Goal: Task Accomplishment & Management: Complete application form

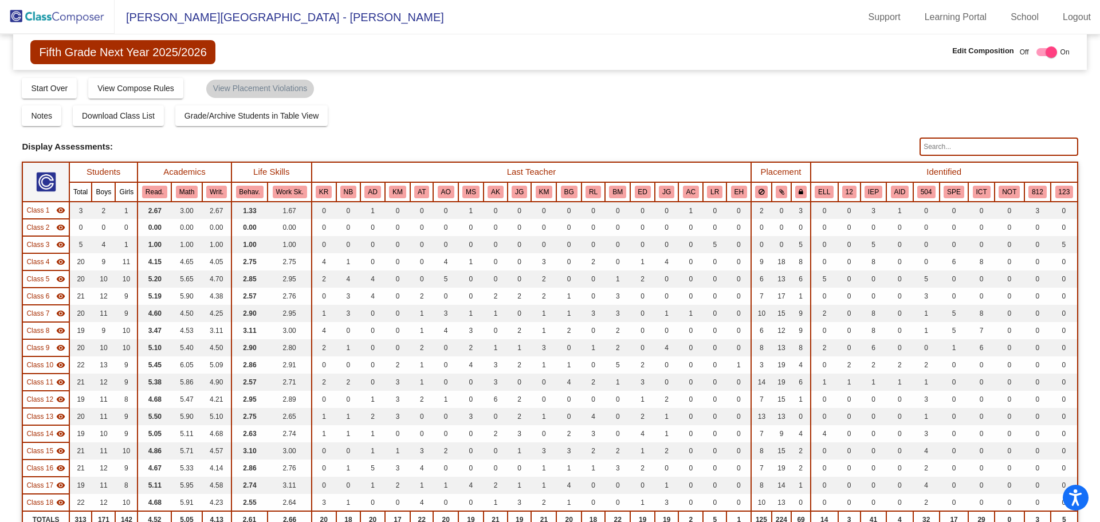
click at [69, 16] on img at bounding box center [57, 17] width 115 height 34
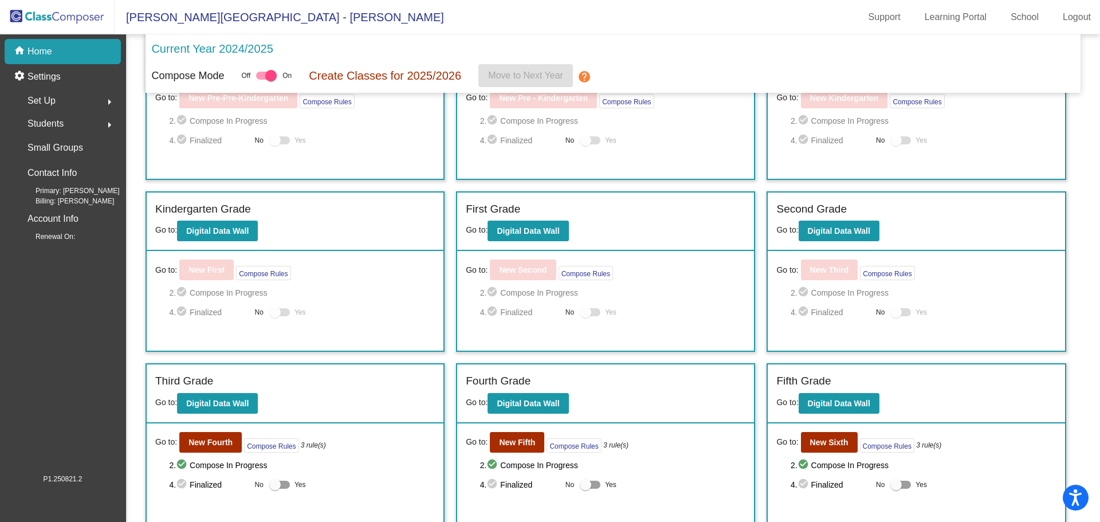
scroll to position [83, 0]
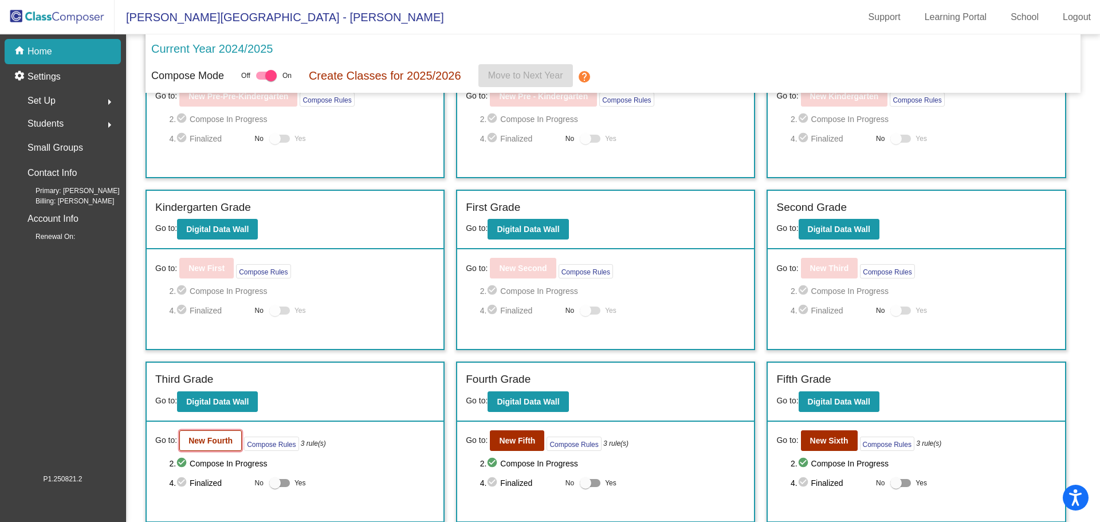
click at [210, 443] on b "New Fourth" at bounding box center [211, 440] width 44 height 9
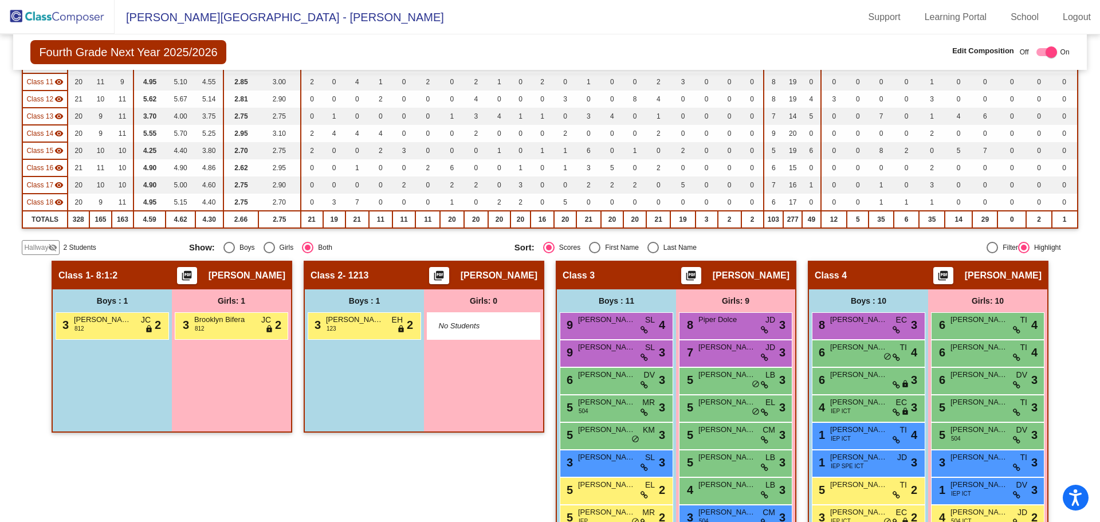
scroll to position [337, 0]
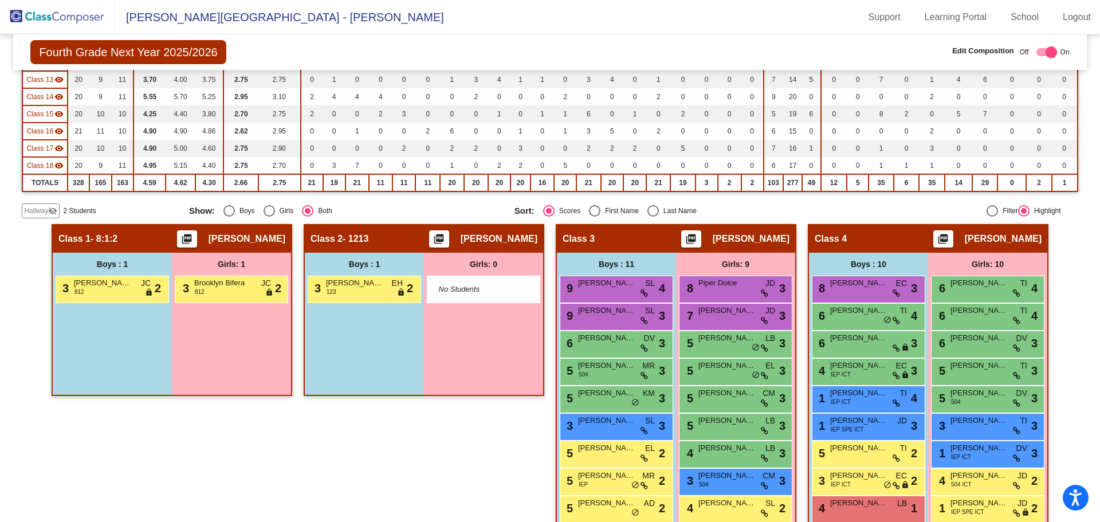
click at [41, 212] on span "Hallway" at bounding box center [36, 211] width 24 height 10
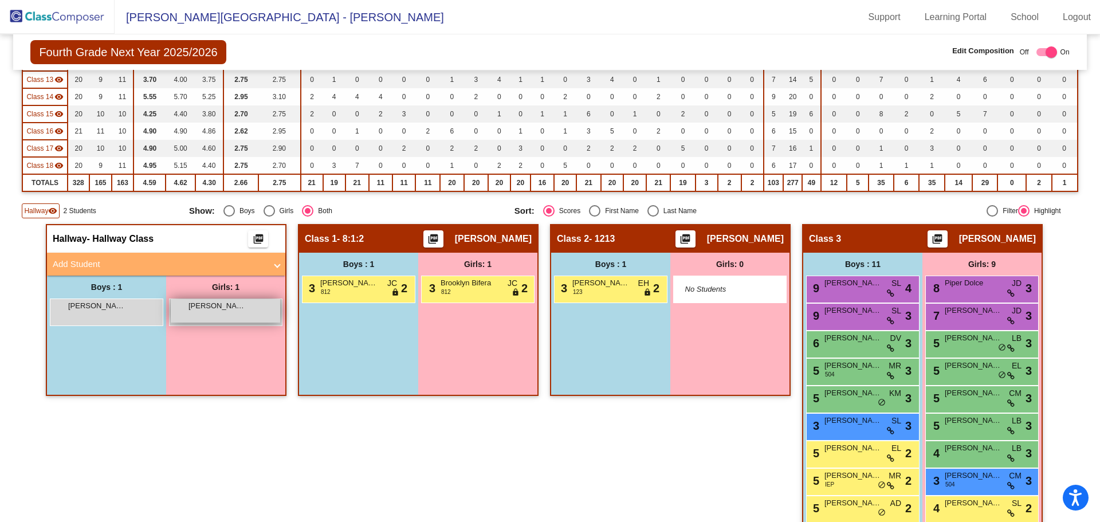
click at [212, 304] on span "[PERSON_NAME]" at bounding box center [217, 305] width 57 height 11
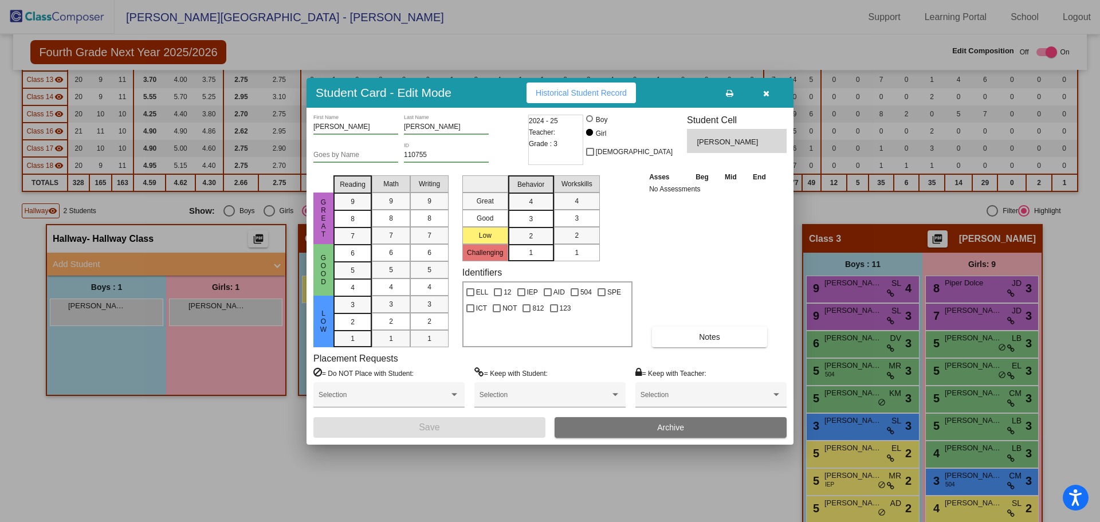
click at [768, 90] on icon "button" at bounding box center [766, 93] width 6 height 8
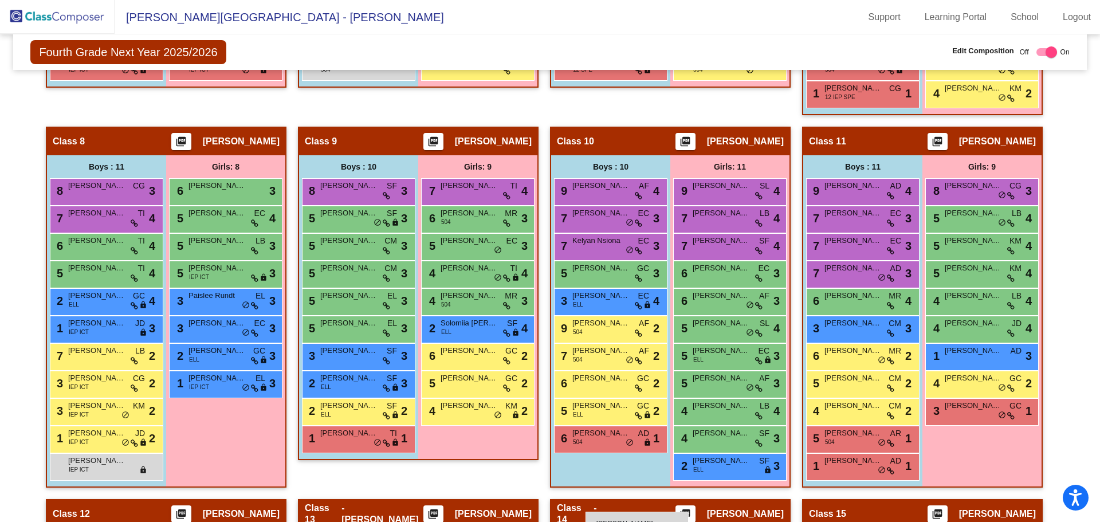
scroll to position [1186, 0]
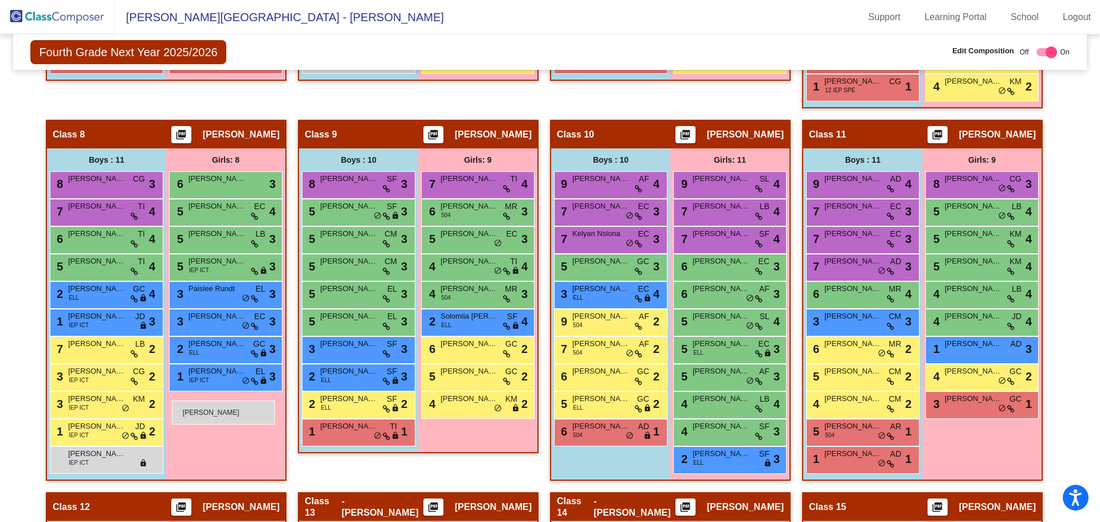
drag, startPoint x: 202, startPoint y: 240, endPoint x: 172, endPoint y: 401, distance: 163.9
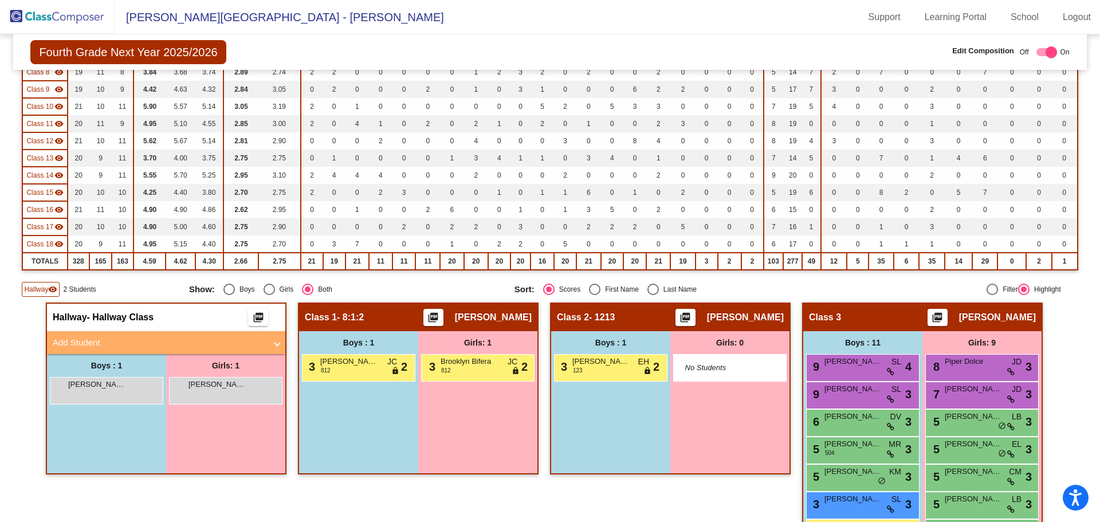
scroll to position [255, 0]
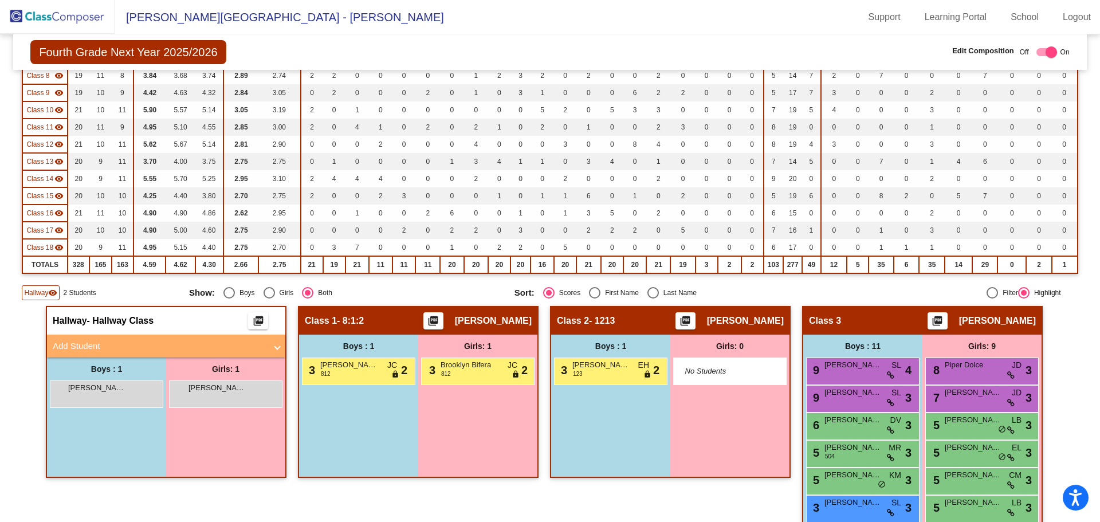
click at [1094, 105] on mat-sidenav-content "Fourth Grade Next Year 2025/2026 Edit Composition Off On Incoming Digital Data …" at bounding box center [550, 278] width 1100 height 488
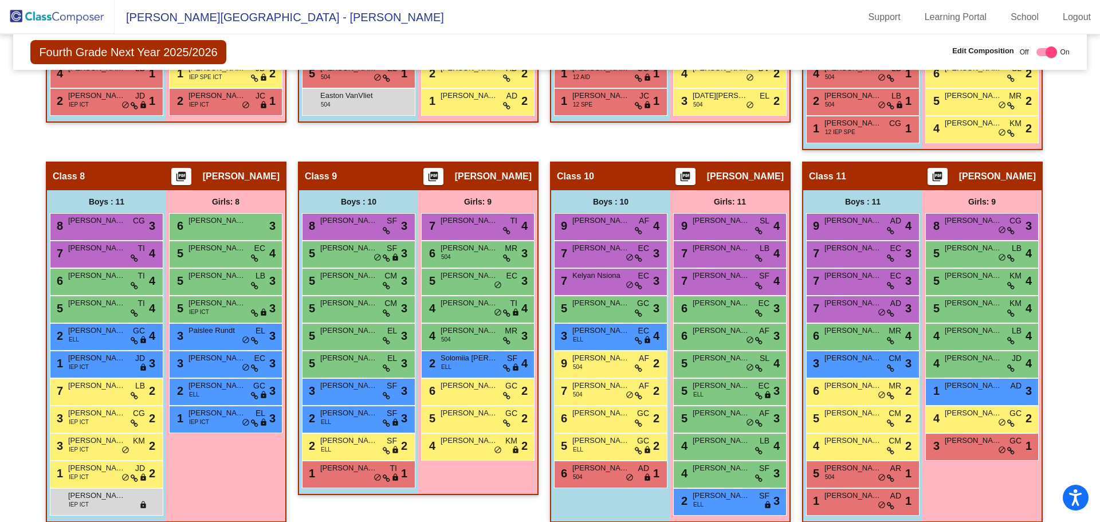
scroll to position [1151, 0]
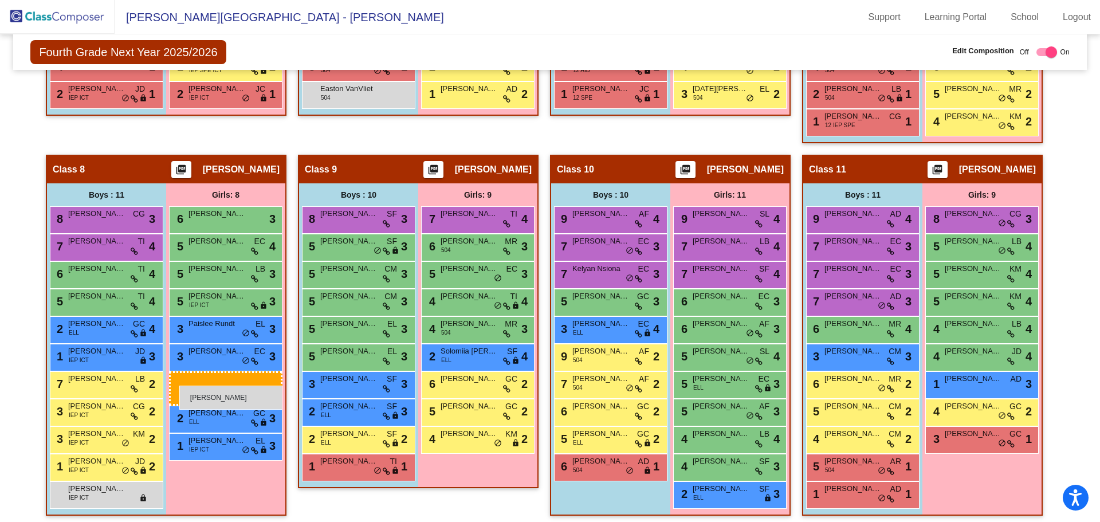
drag, startPoint x: 206, startPoint y: 393, endPoint x: 179, endPoint y: 386, distance: 27.2
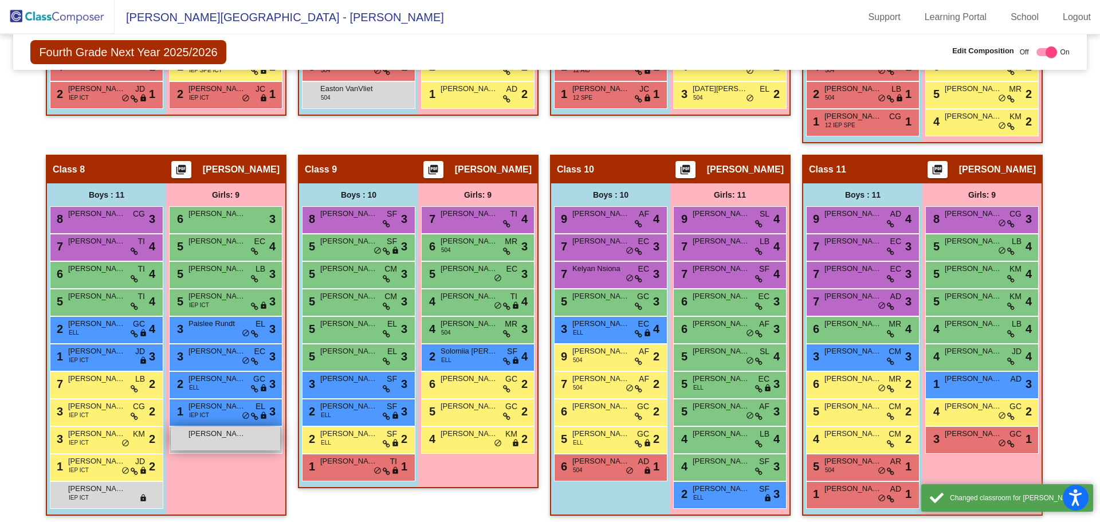
click at [213, 440] on div "[PERSON_NAME] lock do_not_disturb_alt" at bounding box center [225, 438] width 109 height 23
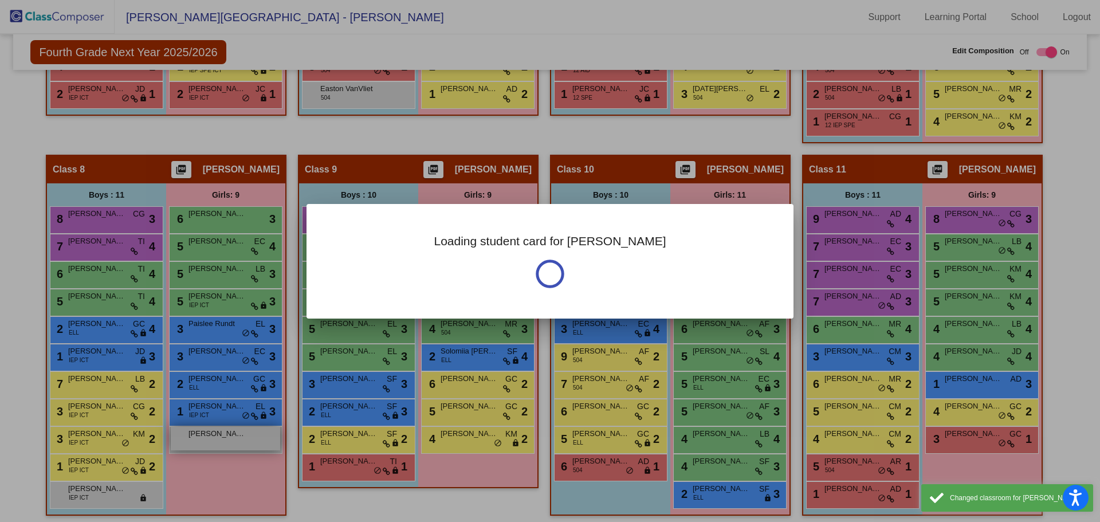
click at [213, 440] on div at bounding box center [550, 261] width 1100 height 522
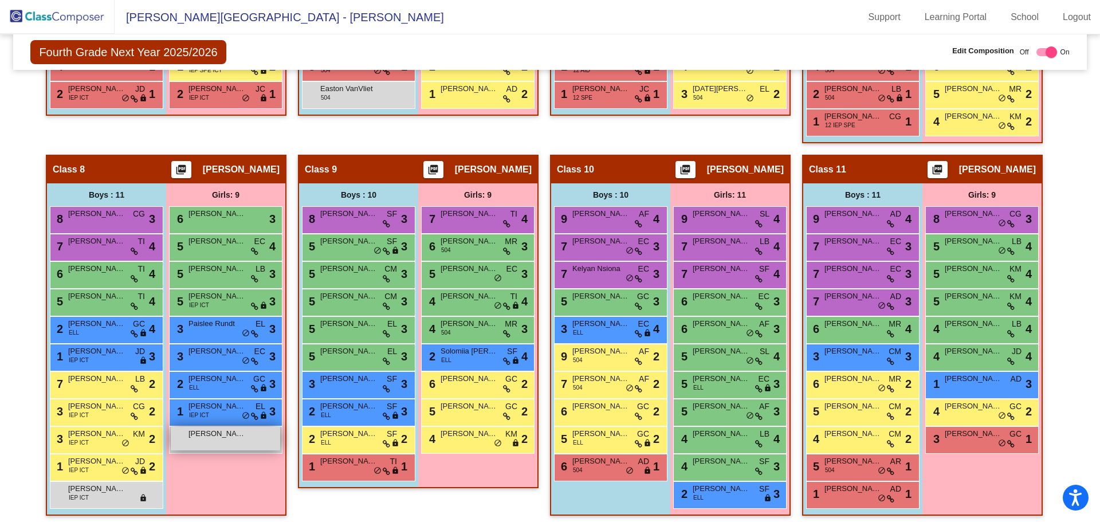
click at [228, 441] on div "[PERSON_NAME] lock do_not_disturb_alt" at bounding box center [225, 438] width 109 height 23
click at [203, 442] on div "[PERSON_NAME] lock do_not_disturb_alt" at bounding box center [225, 438] width 109 height 23
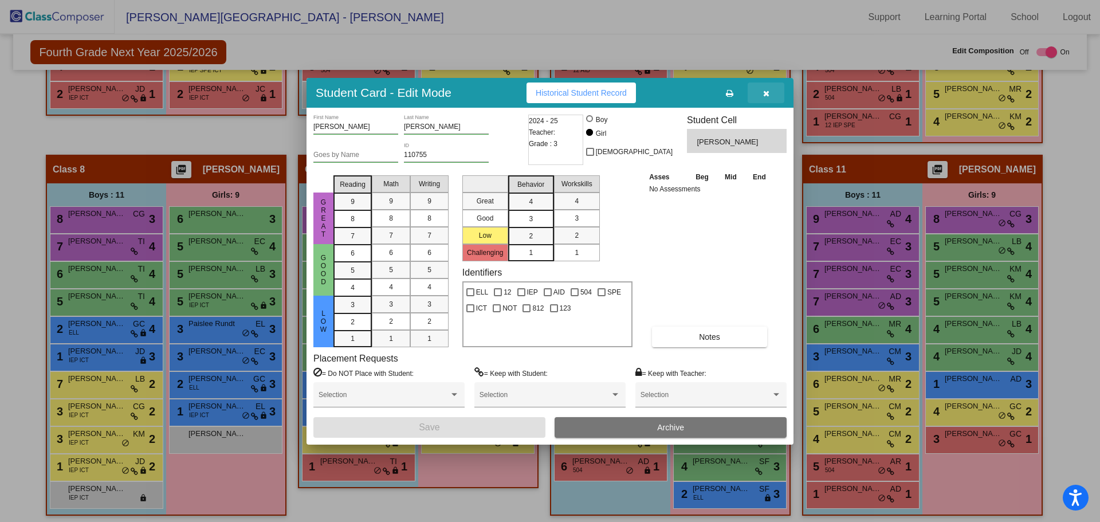
click at [764, 91] on icon "button" at bounding box center [766, 93] width 6 height 8
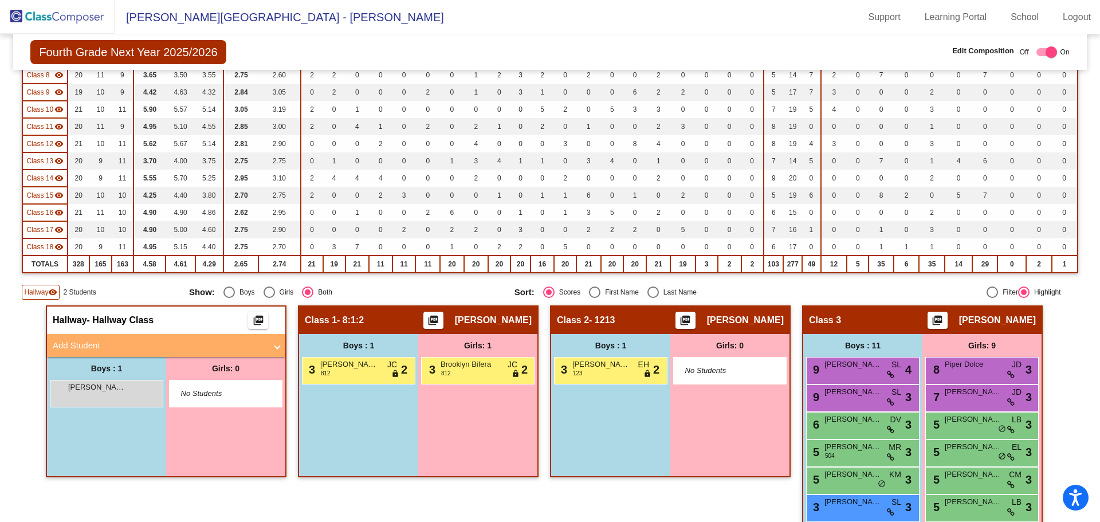
scroll to position [264, 0]
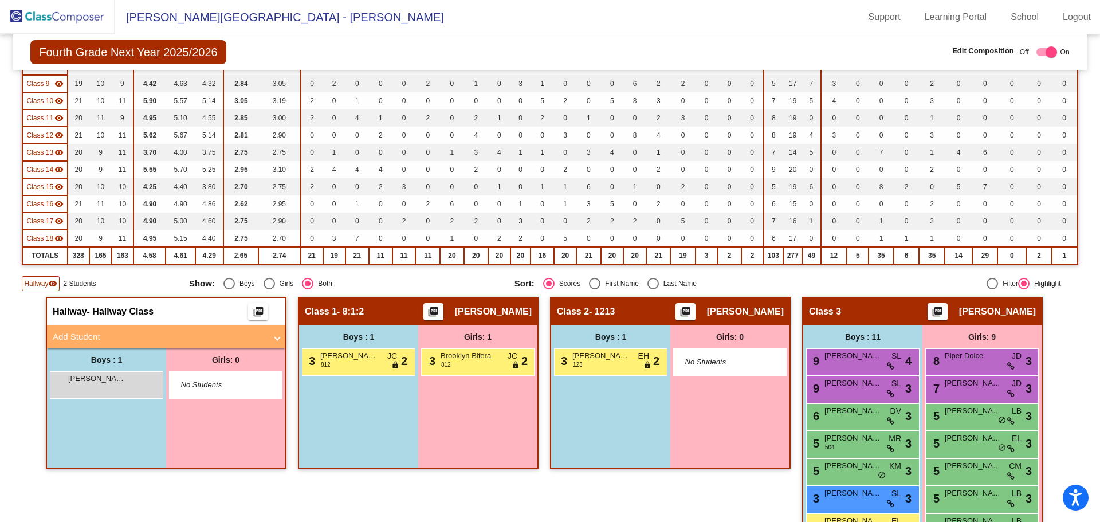
click at [45, 280] on span "Hallway" at bounding box center [36, 284] width 24 height 10
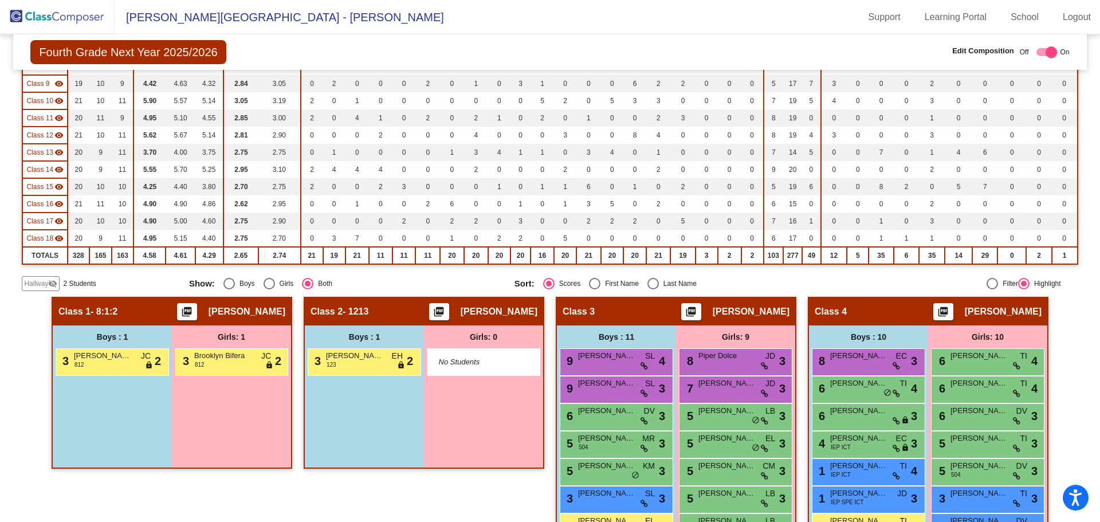
click at [40, 276] on div "Display Scores for Years: [DATE] - [DATE] [DATE] - [DATE] Grade/Archive Student…" at bounding box center [550, 52] width 1056 height 479
click at [46, 282] on span "Hallway" at bounding box center [36, 284] width 24 height 10
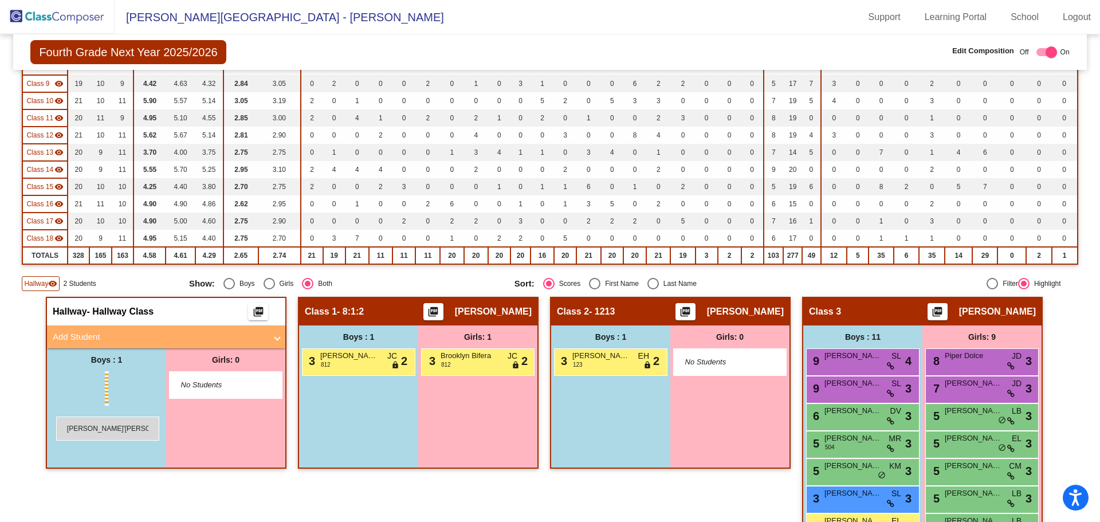
drag, startPoint x: 108, startPoint y: 387, endPoint x: 52, endPoint y: 416, distance: 63.3
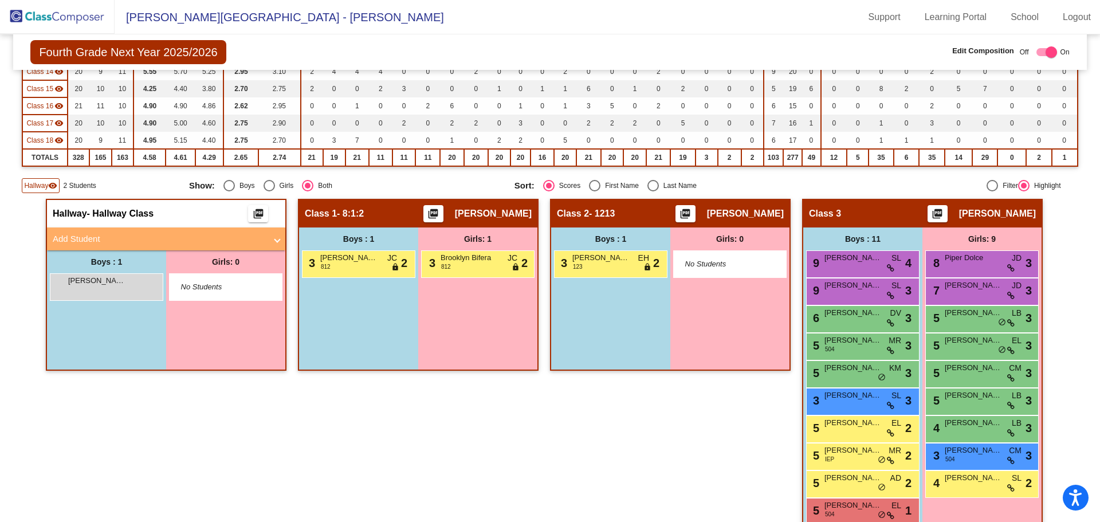
scroll to position [379, 0]
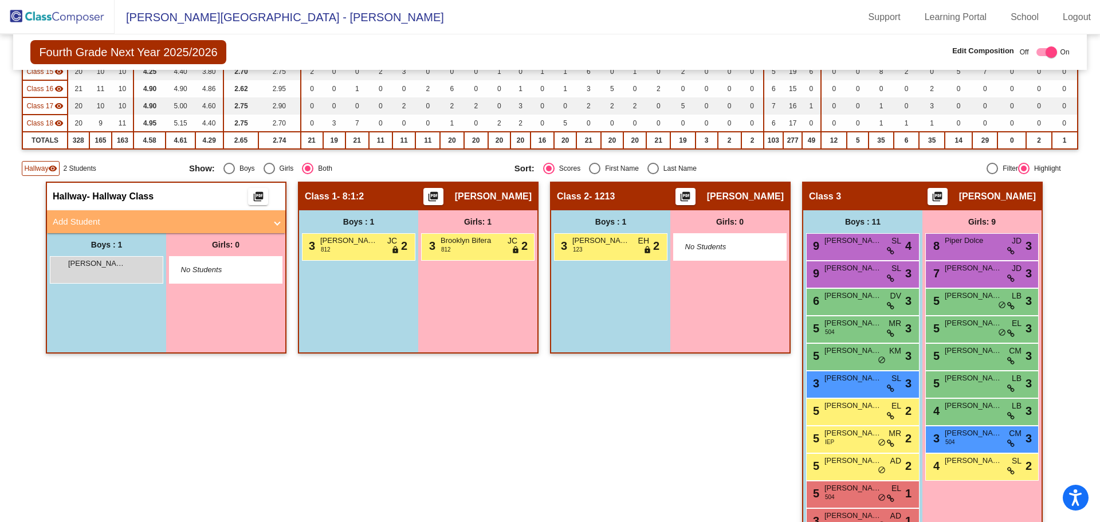
click at [88, 222] on mat-panel-title "Add Student" at bounding box center [159, 221] width 213 height 13
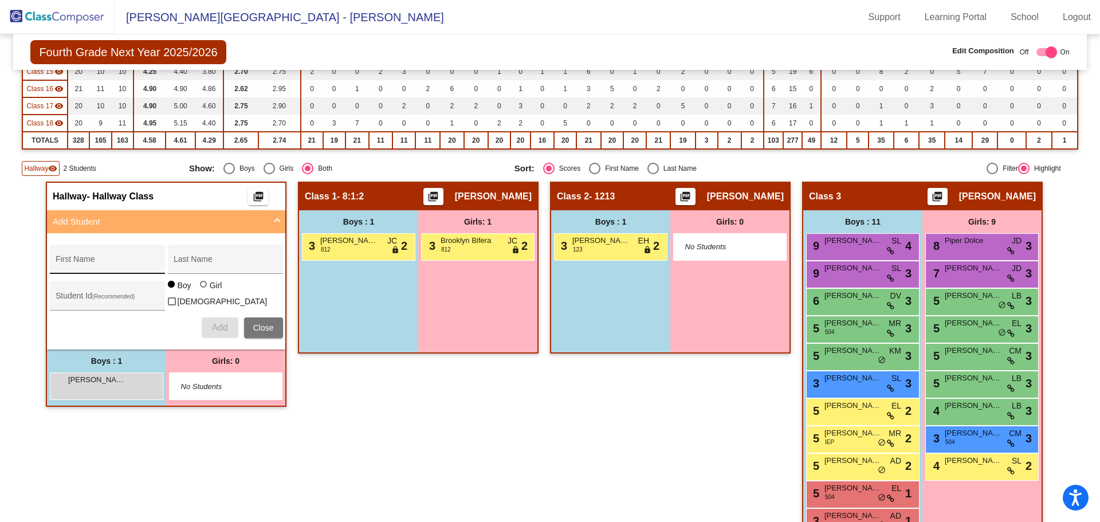
click at [87, 262] on input "First Name" at bounding box center [107, 263] width 103 height 9
type input "[PERSON_NAME]"
click at [191, 258] on div "Last Name" at bounding box center [225, 262] width 103 height 23
type input "Gaikwad"
click at [90, 292] on div "Student Id (Recommended)" at bounding box center [107, 298] width 103 height 23
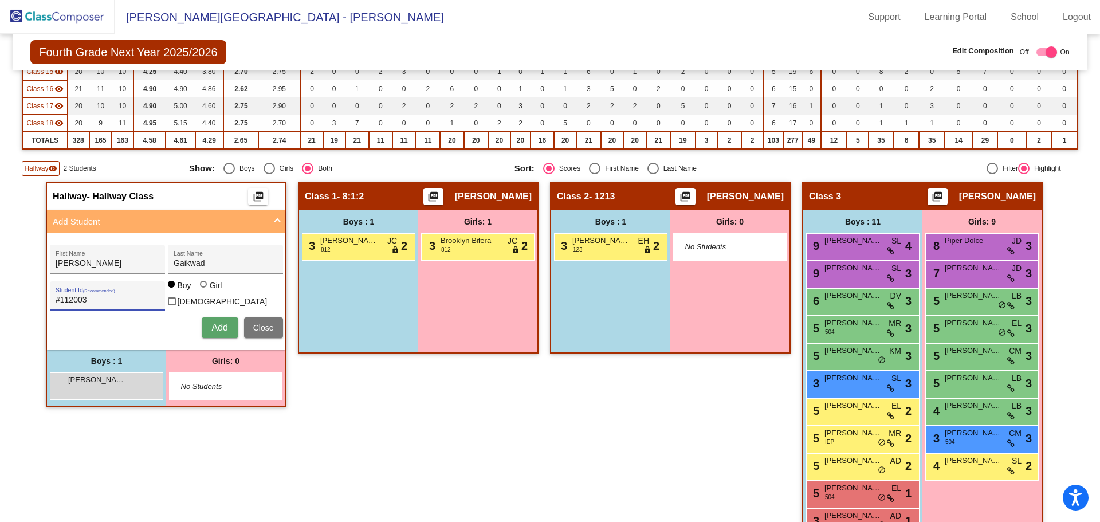
type input "#112003"
click at [203, 288] on div at bounding box center [203, 284] width 7 height 7
click at [204, 290] on input "Girl" at bounding box center [204, 290] width 1 height 1
radio input "true"
click at [221, 326] on span "Add" at bounding box center [219, 328] width 16 height 10
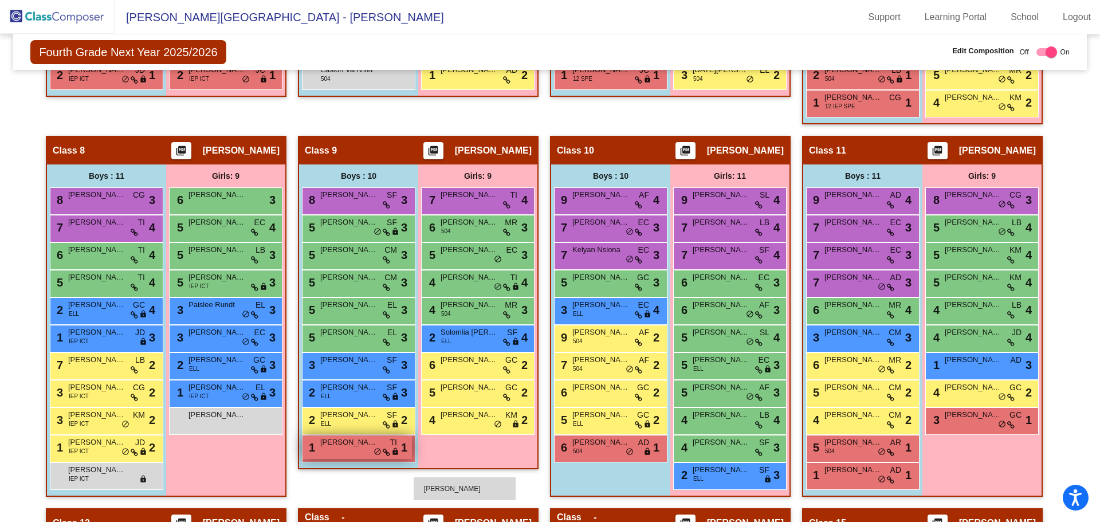
scroll to position [1179, 0]
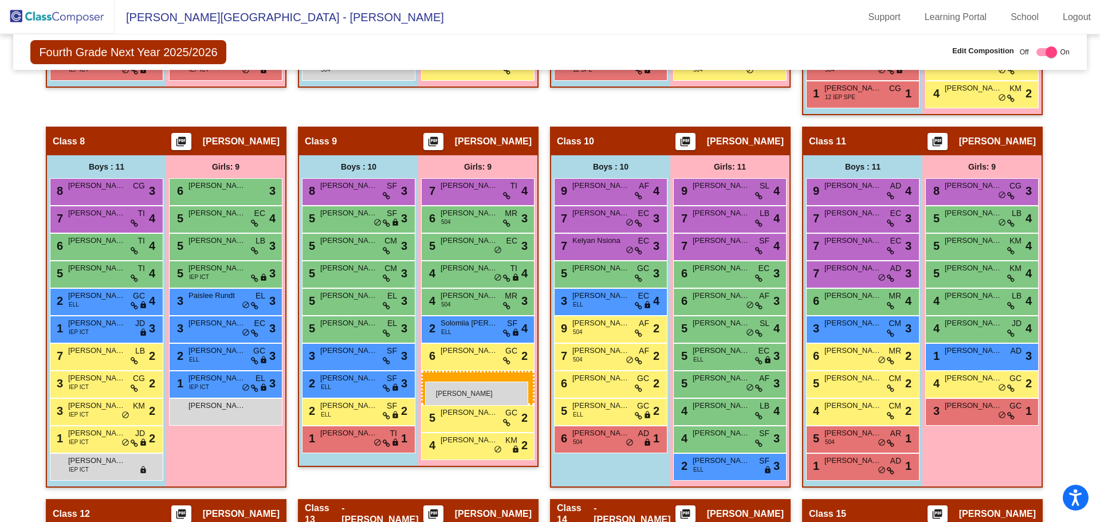
drag, startPoint x: 206, startPoint y: 383, endPoint x: 425, endPoint y: 382, distance: 219.5
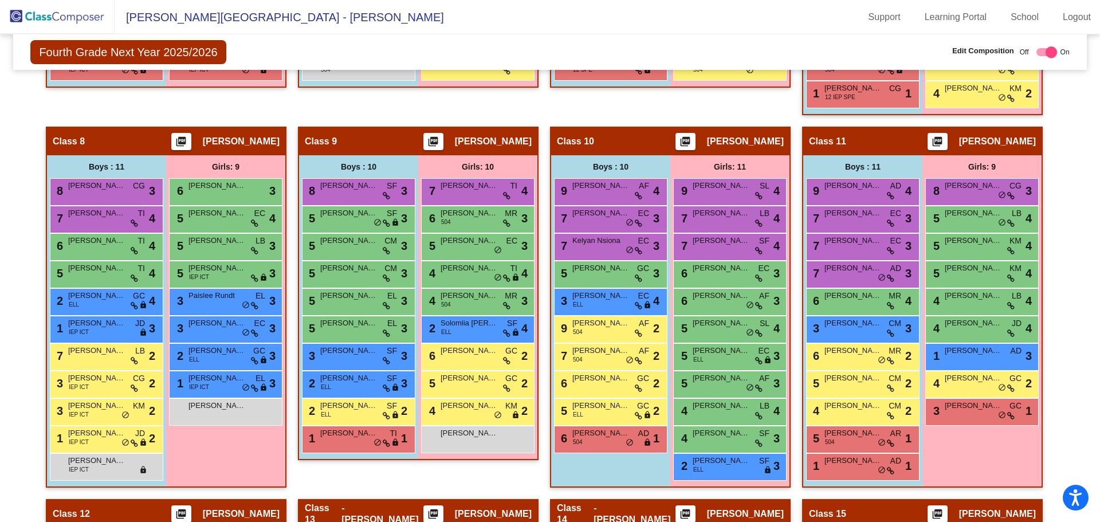
checkbox input "false"
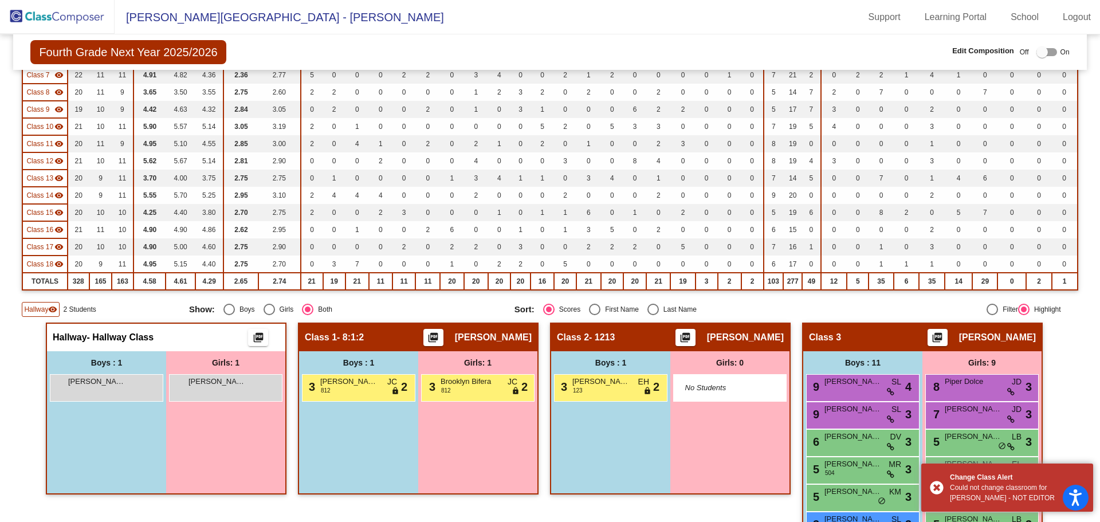
scroll to position [222, 0]
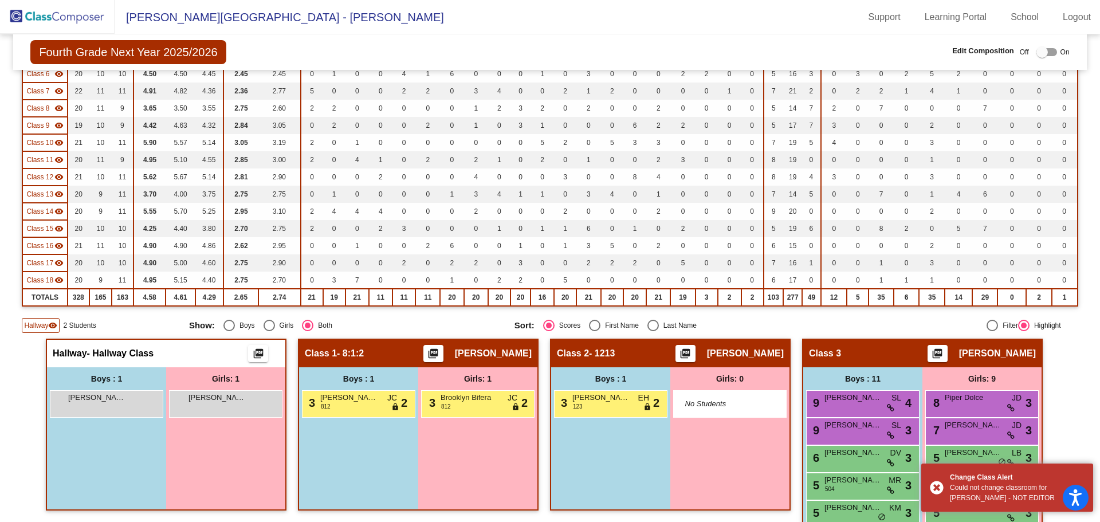
drag, startPoint x: 217, startPoint y: 403, endPoint x: 229, endPoint y: 472, distance: 69.8
click at [229, 472] on div "Girls: 1 [PERSON_NAME] lock do_not_disturb_alt" at bounding box center [225, 438] width 119 height 142
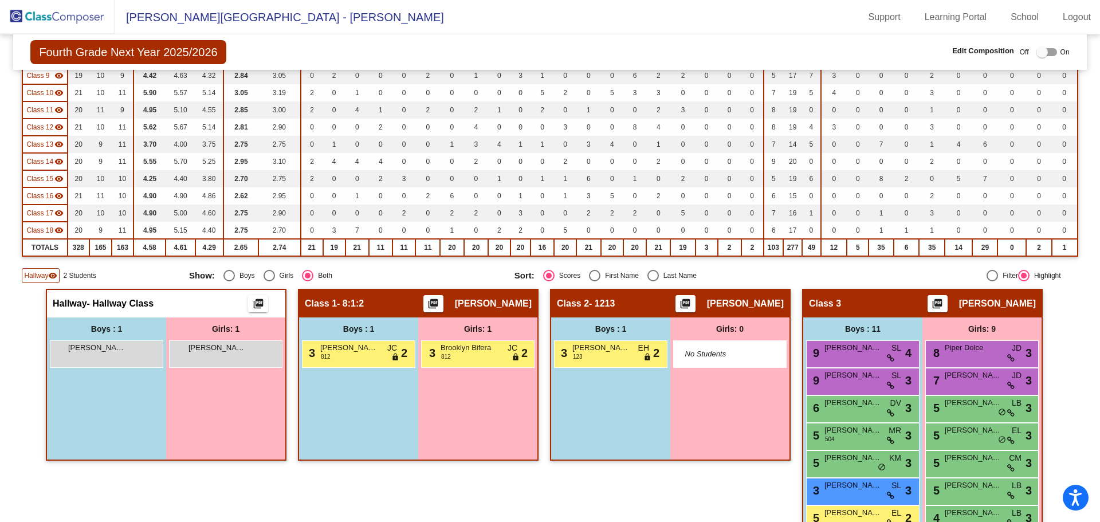
scroll to position [298, 0]
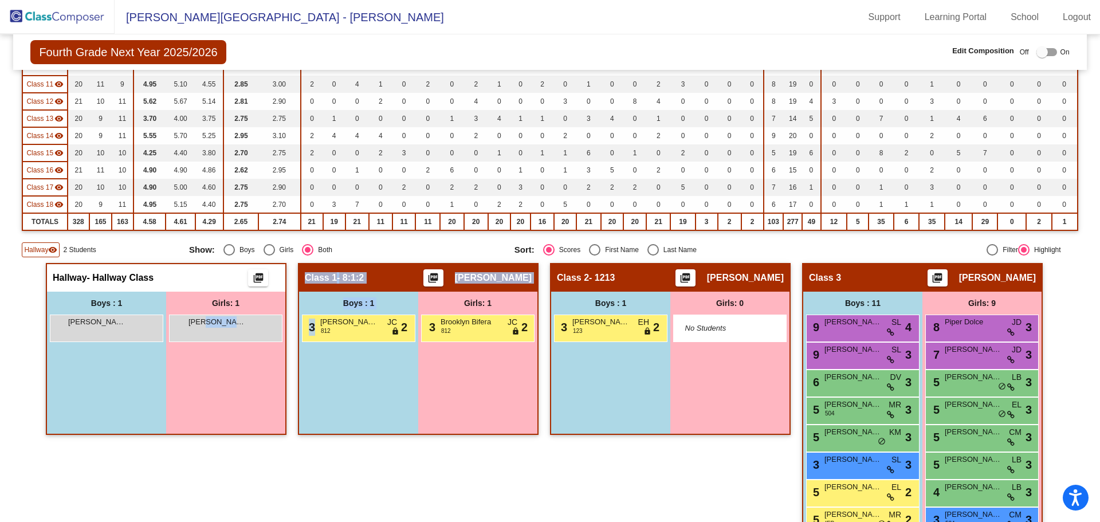
drag, startPoint x: 202, startPoint y: 320, endPoint x: 336, endPoint y: 491, distance: 216.7
click at [217, 399] on div "Girls: 1 [PERSON_NAME] lock do_not_disturb_alt" at bounding box center [225, 363] width 119 height 142
drag, startPoint x: 234, startPoint y: 324, endPoint x: 323, endPoint y: 452, distance: 155.5
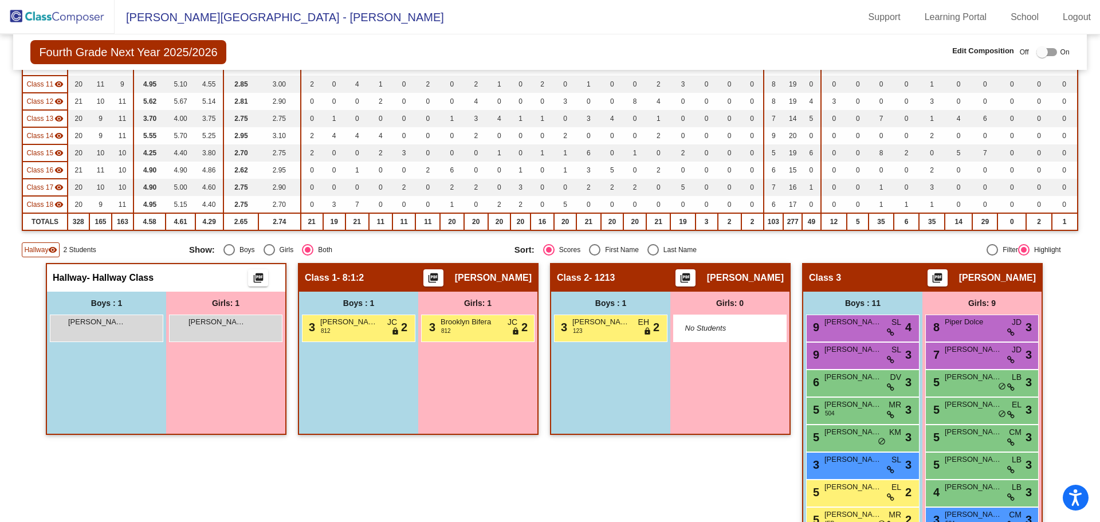
click at [230, 405] on div "Girls: 1 [PERSON_NAME] lock do_not_disturb_alt" at bounding box center [225, 363] width 119 height 142
drag, startPoint x: 196, startPoint y: 319, endPoint x: 228, endPoint y: 402, distance: 89.1
click at [228, 402] on div "Girls: 1 [PERSON_NAME] lock do_not_disturb_alt" at bounding box center [225, 363] width 119 height 142
click at [273, 388] on div "Girls: 1 [PERSON_NAME] lock do_not_disturb_alt" at bounding box center [225, 363] width 119 height 142
drag, startPoint x: 240, startPoint y: 327, endPoint x: 248, endPoint y: 368, distance: 42.0
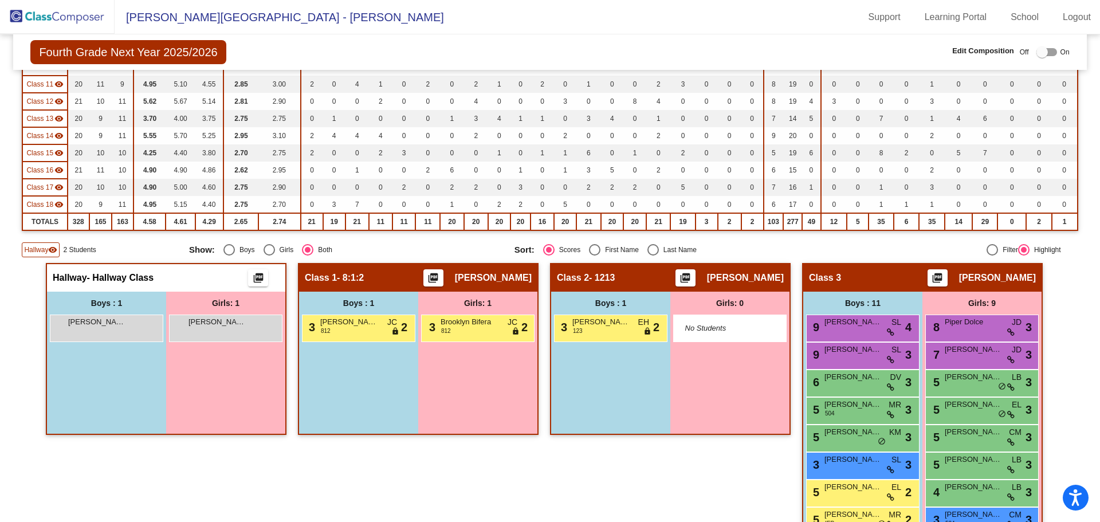
click at [248, 368] on div "Girls: 1 [PERSON_NAME] lock do_not_disturb_alt" at bounding box center [225, 363] width 119 height 142
drag, startPoint x: 173, startPoint y: 326, endPoint x: 172, endPoint y: 338, distance: 12.0
click at [172, 338] on div "[PERSON_NAME] lock do_not_disturb_alt" at bounding box center [225, 326] width 109 height 23
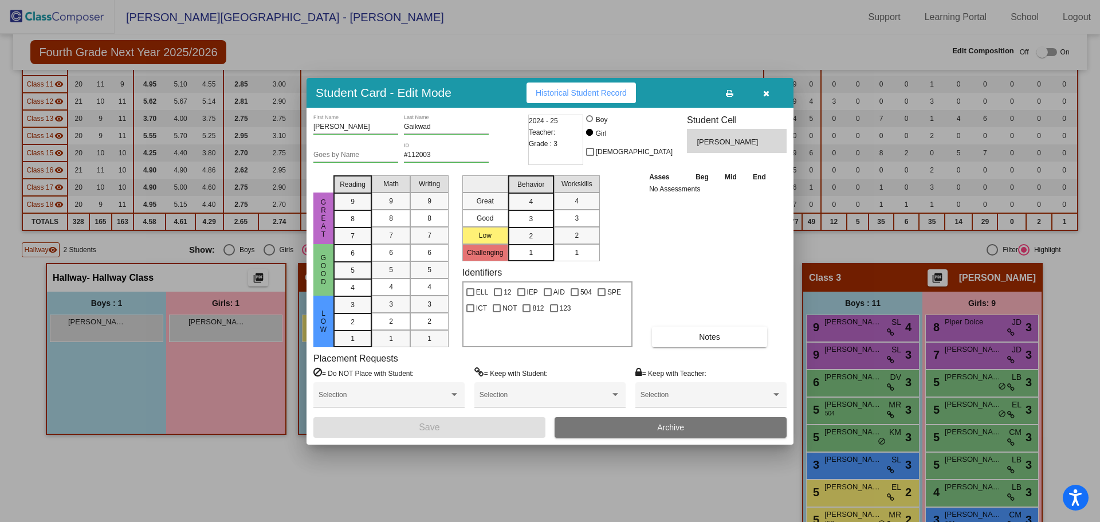
click at [764, 92] on icon "button" at bounding box center [766, 93] width 6 height 8
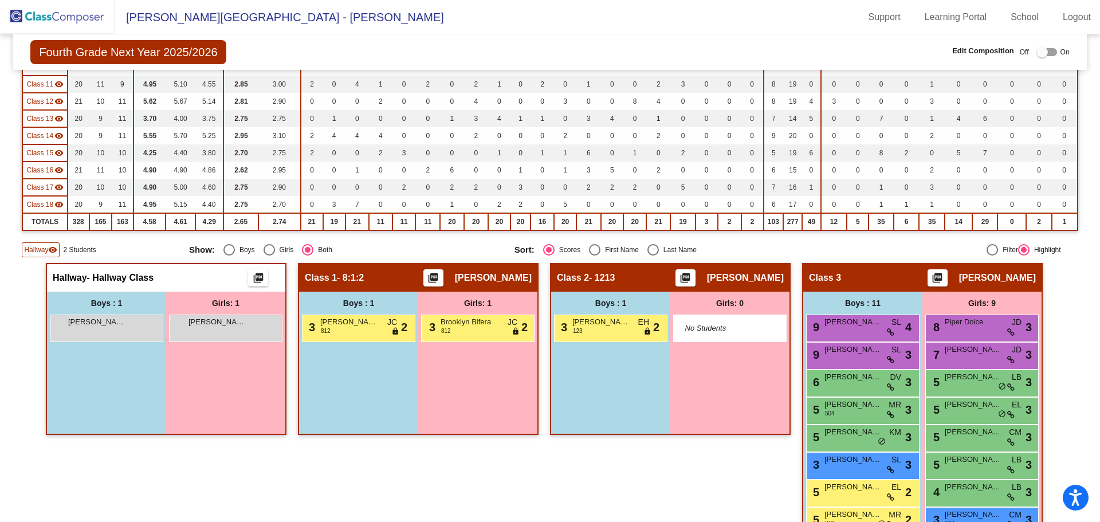
click at [1044, 54] on div at bounding box center [1047, 52] width 21 height 8
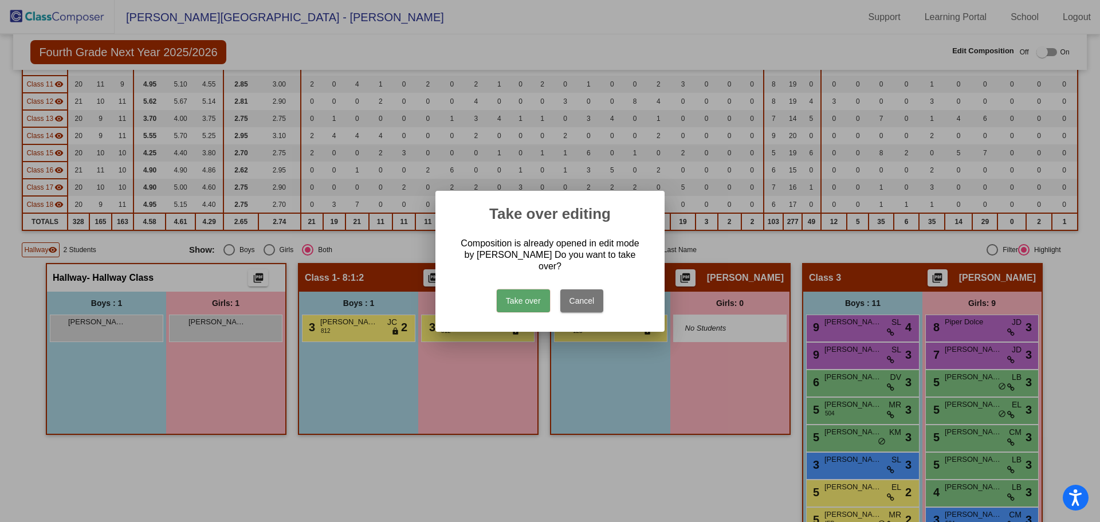
click at [515, 293] on button "Take over" at bounding box center [523, 300] width 53 height 23
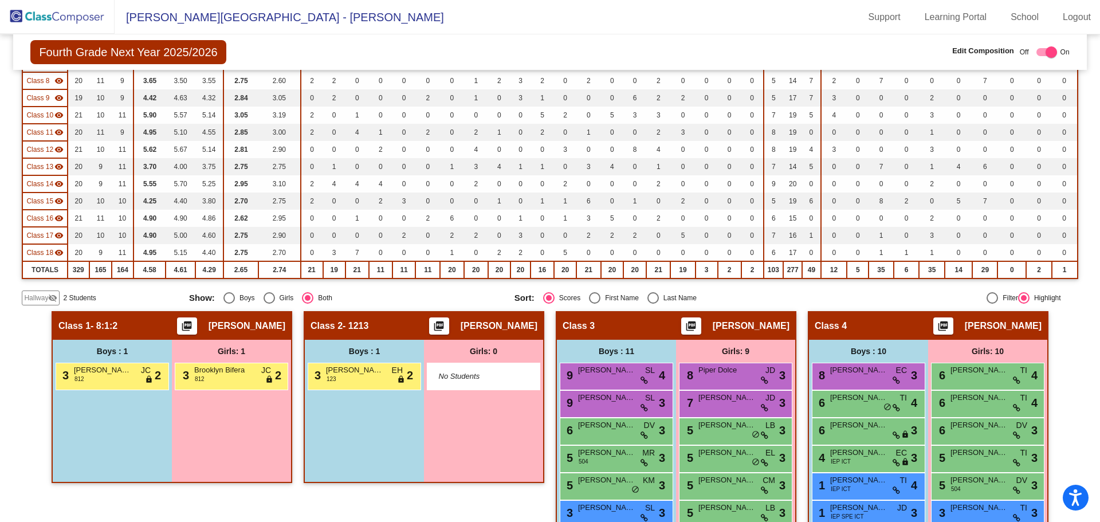
scroll to position [407, 0]
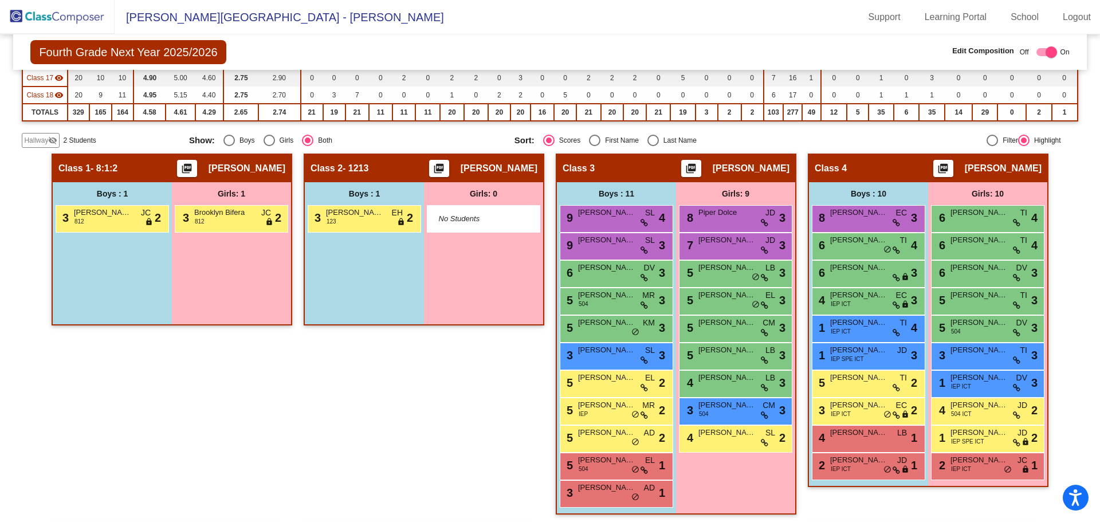
click at [44, 140] on span "Hallway" at bounding box center [36, 140] width 24 height 10
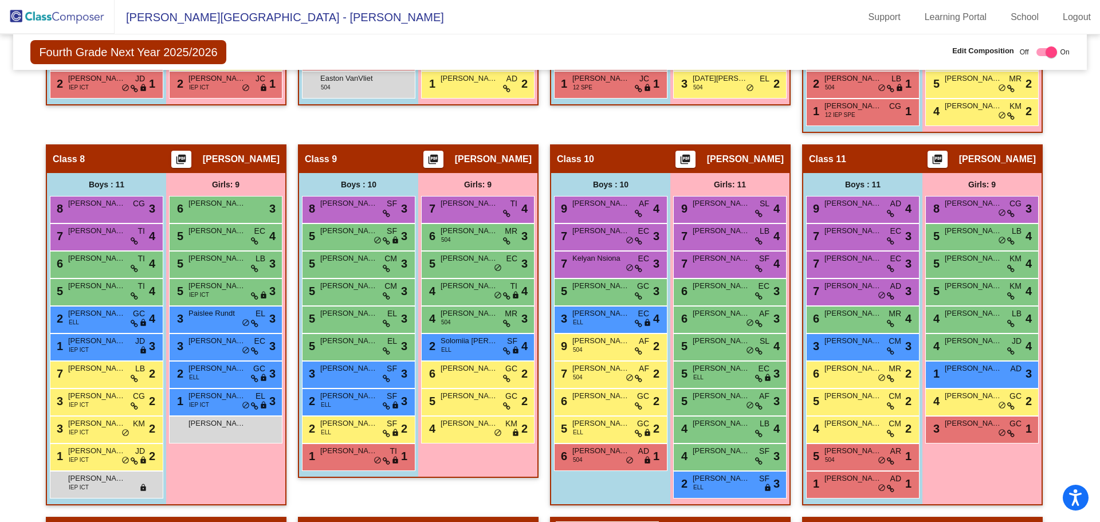
scroll to position [1178, 0]
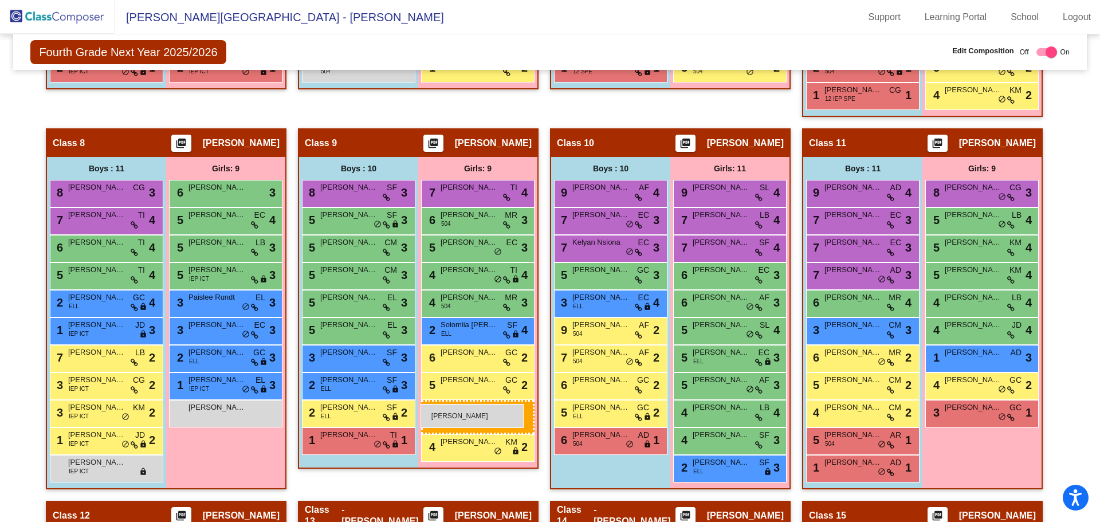
drag, startPoint x: 218, startPoint y: 238, endPoint x: 421, endPoint y: 404, distance: 261.9
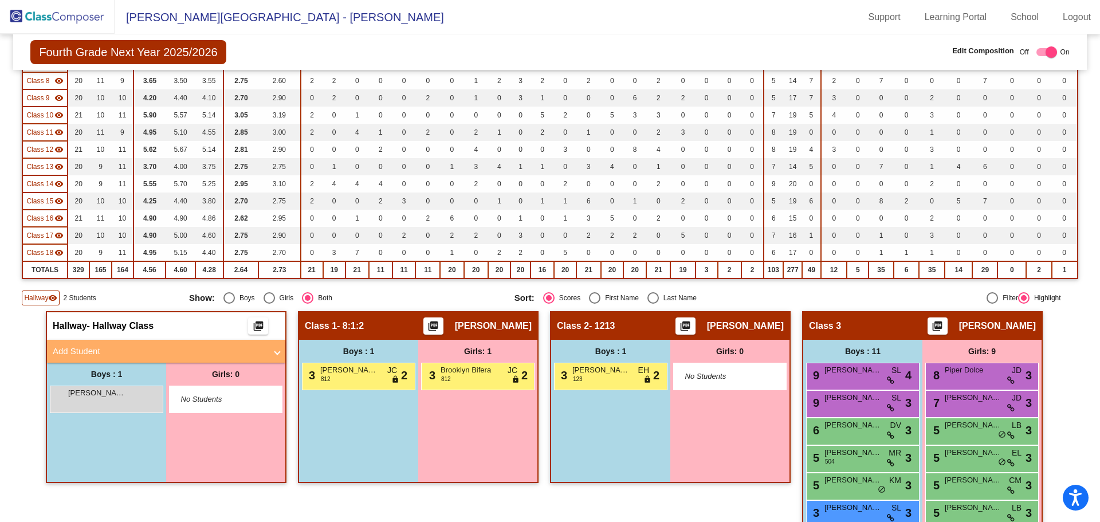
scroll to position [382, 0]
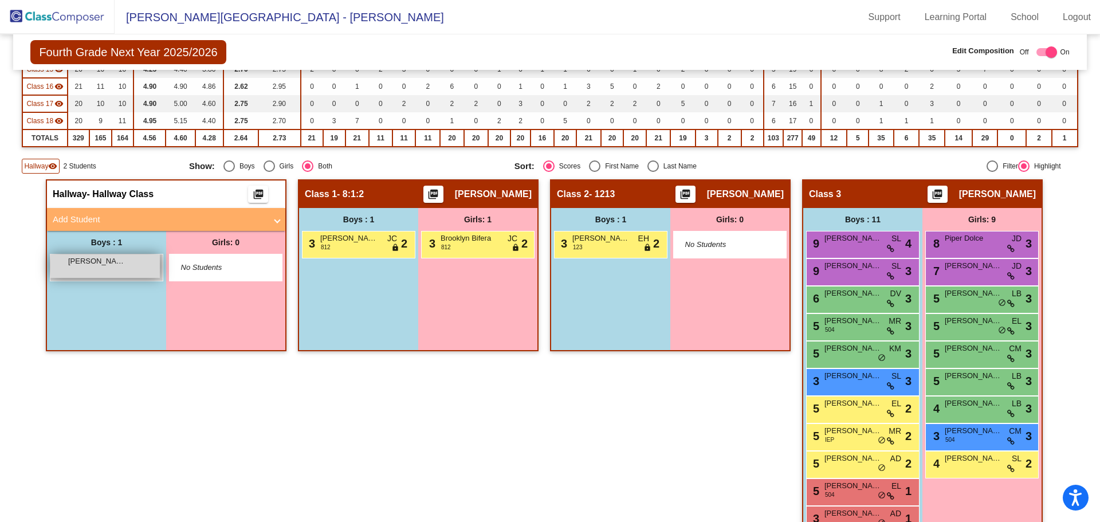
click at [111, 266] on span "[PERSON_NAME]'[PERSON_NAME]" at bounding box center [96, 261] width 57 height 11
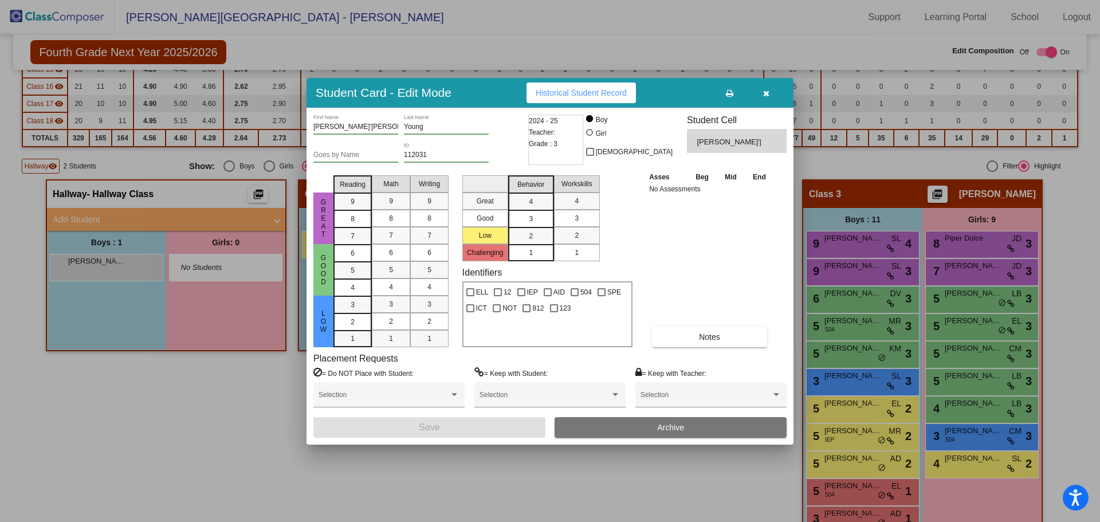
click at [764, 92] on icon "button" at bounding box center [766, 93] width 6 height 8
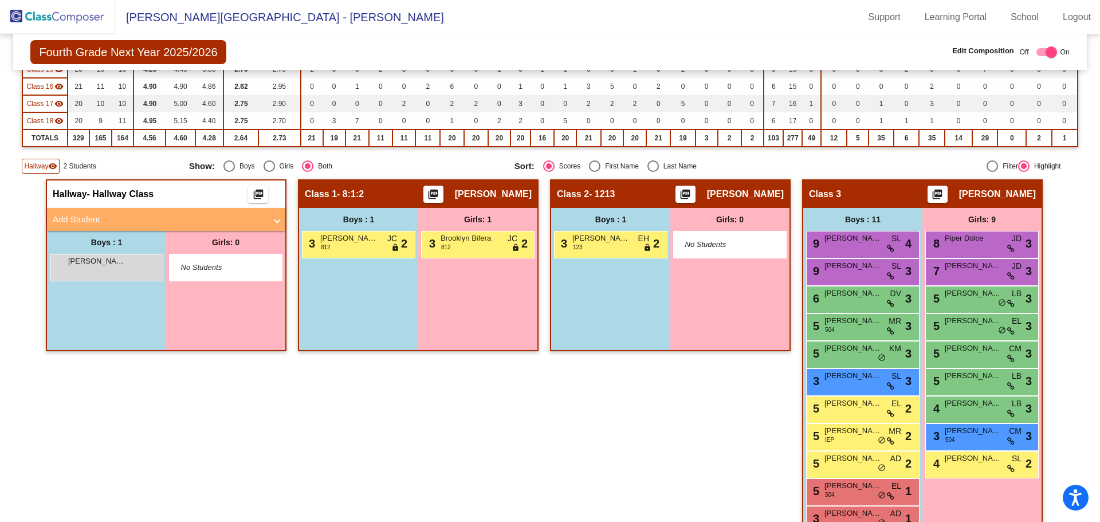
click at [38, 17] on img at bounding box center [57, 17] width 115 height 34
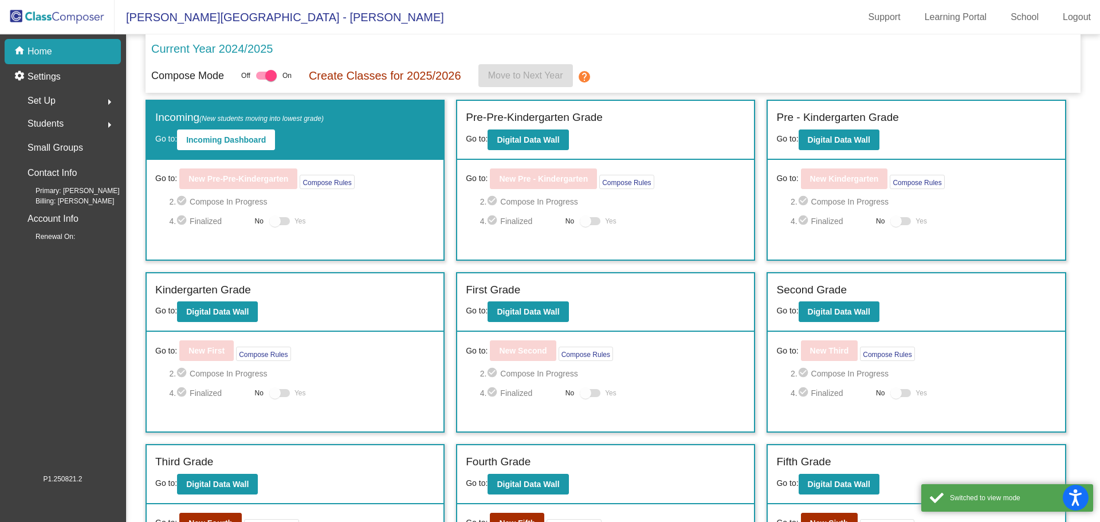
scroll to position [155, 0]
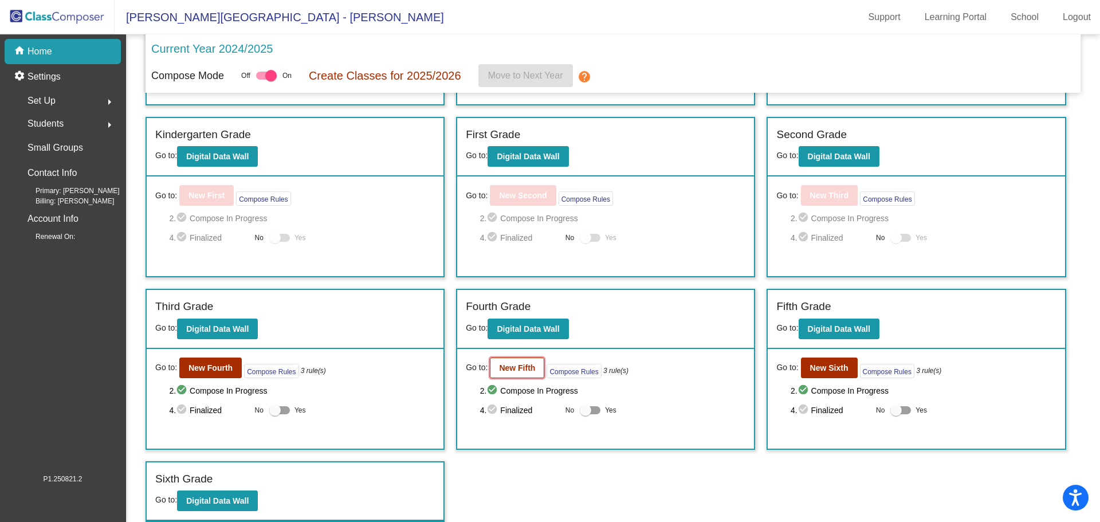
click at [501, 363] on b "New Fifth" at bounding box center [517, 367] width 36 height 9
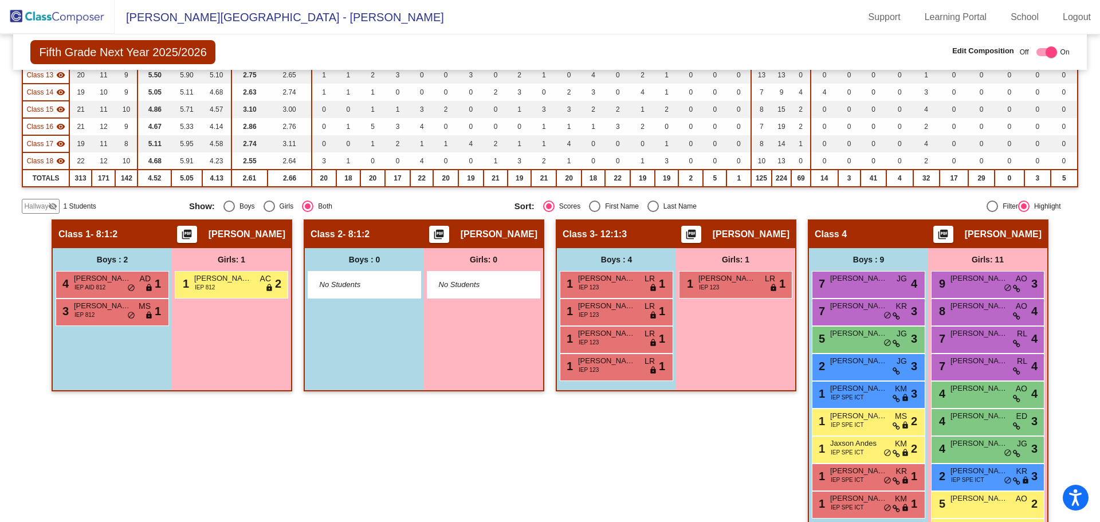
scroll to position [190, 0]
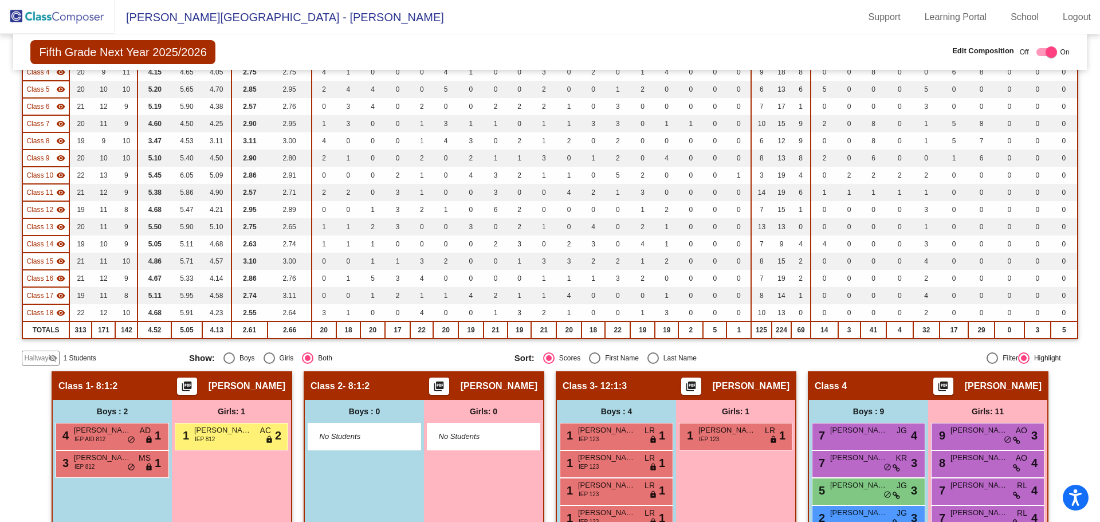
click at [47, 356] on span "Hallway" at bounding box center [36, 358] width 24 height 10
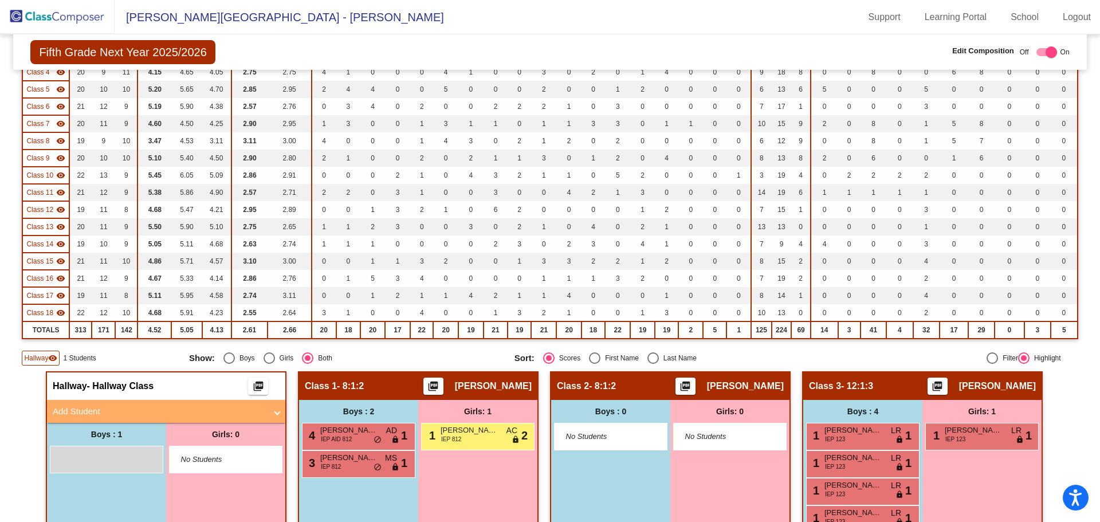
click at [151, 405] on mat-panel-title "Add Student" at bounding box center [159, 411] width 213 height 13
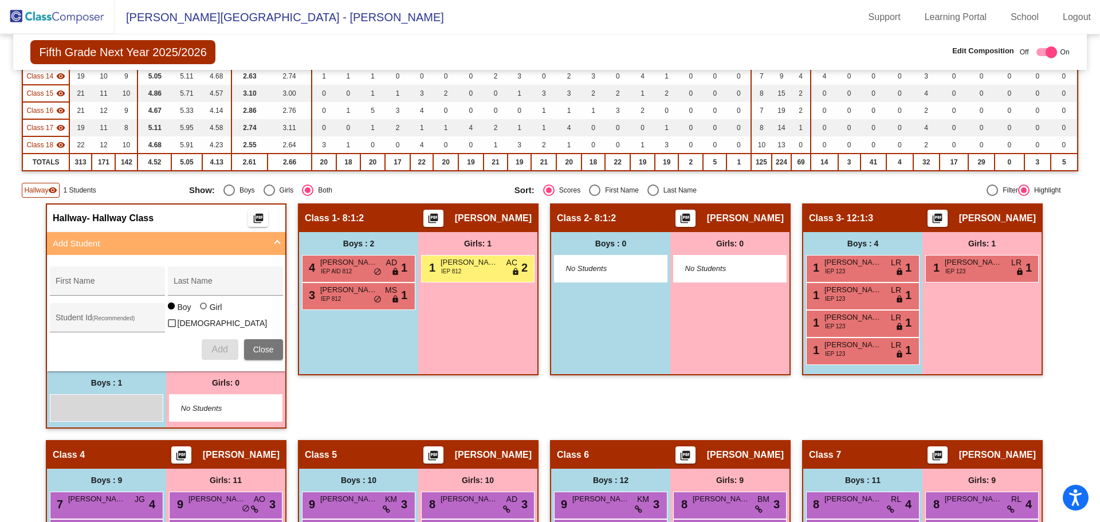
scroll to position [369, 0]
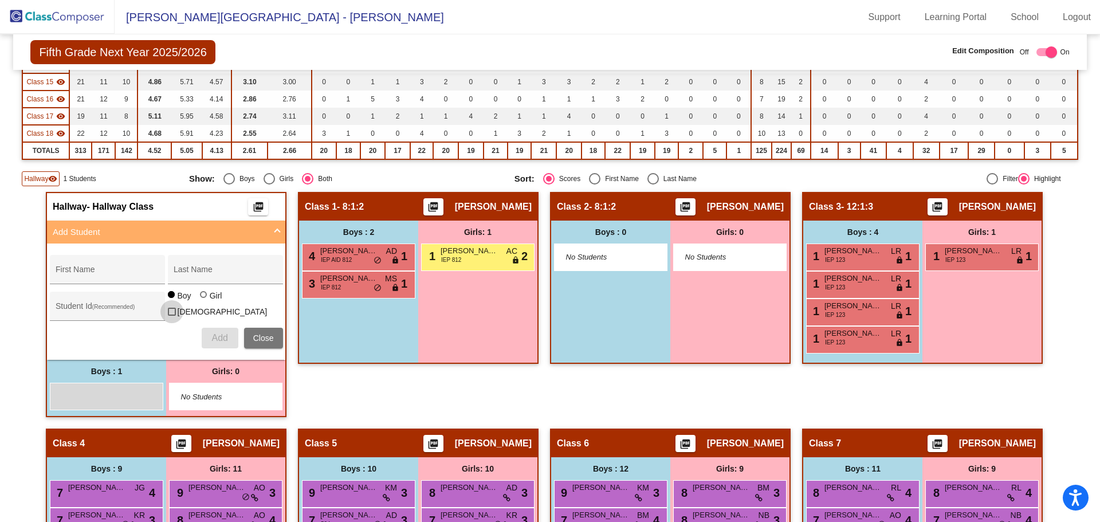
click at [176, 308] on div at bounding box center [172, 312] width 8 height 8
click at [172, 316] on input "[DEMOGRAPHIC_DATA]" at bounding box center [171, 316] width 1 height 1
checkbox input "true"
click at [105, 275] on input "First Name" at bounding box center [107, 273] width 103 height 9
type input "Emmalynee"
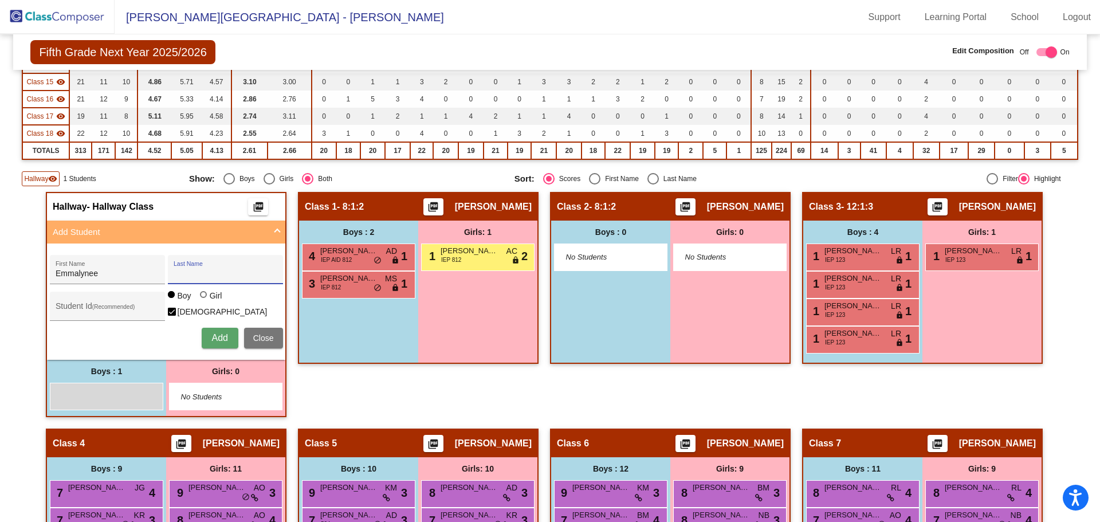
click at [197, 275] on input "Last Name" at bounding box center [225, 273] width 103 height 9
type input "[PERSON_NAME]"
click at [92, 307] on input "Student Id (Recommended)" at bounding box center [107, 310] width 103 height 9
type input "112034"
drag, startPoint x: 106, startPoint y: 274, endPoint x: 52, endPoint y: 284, distance: 54.7
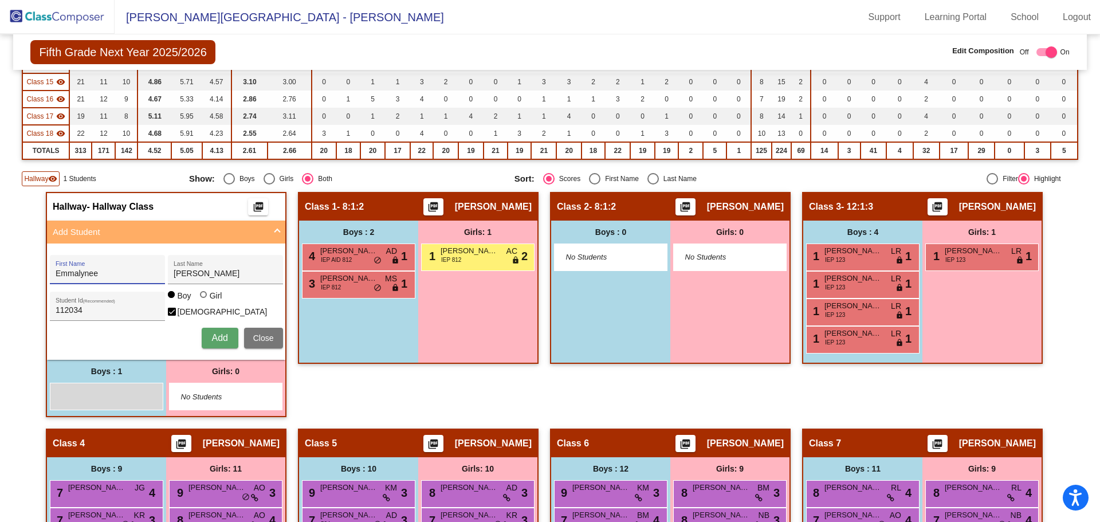
click at [52, 284] on div "[PERSON_NAME] First Name" at bounding box center [107, 269] width 115 height 29
type input "Em "[PERSON_NAME]""
click at [170, 298] on div at bounding box center [171, 294] width 7 height 7
click at [172, 301] on input "Boy" at bounding box center [172, 300] width 1 height 1
click at [176, 308] on div at bounding box center [172, 312] width 8 height 8
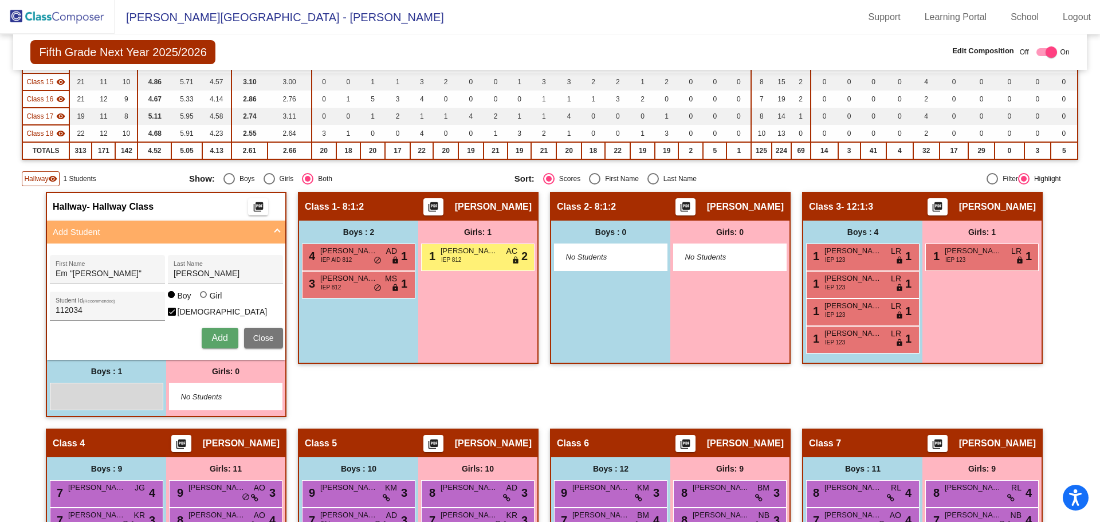
click at [172, 316] on input "[DEMOGRAPHIC_DATA]" at bounding box center [171, 316] width 1 height 1
checkbox input "false"
click at [203, 298] on div at bounding box center [203, 294] width 7 height 7
click at [204, 301] on input "Girl" at bounding box center [204, 300] width 1 height 1
radio input "true"
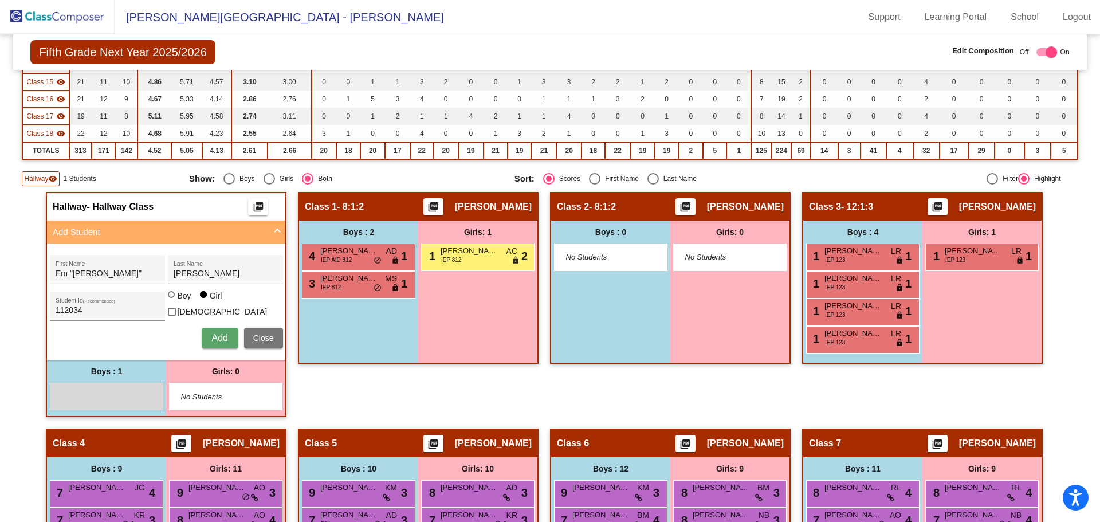
click at [176, 308] on div at bounding box center [172, 312] width 8 height 8
click at [172, 316] on input "[DEMOGRAPHIC_DATA]" at bounding box center [171, 316] width 1 height 1
checkbox input "true"
click at [216, 334] on span "Add" at bounding box center [219, 338] width 16 height 10
checkbox input "false"
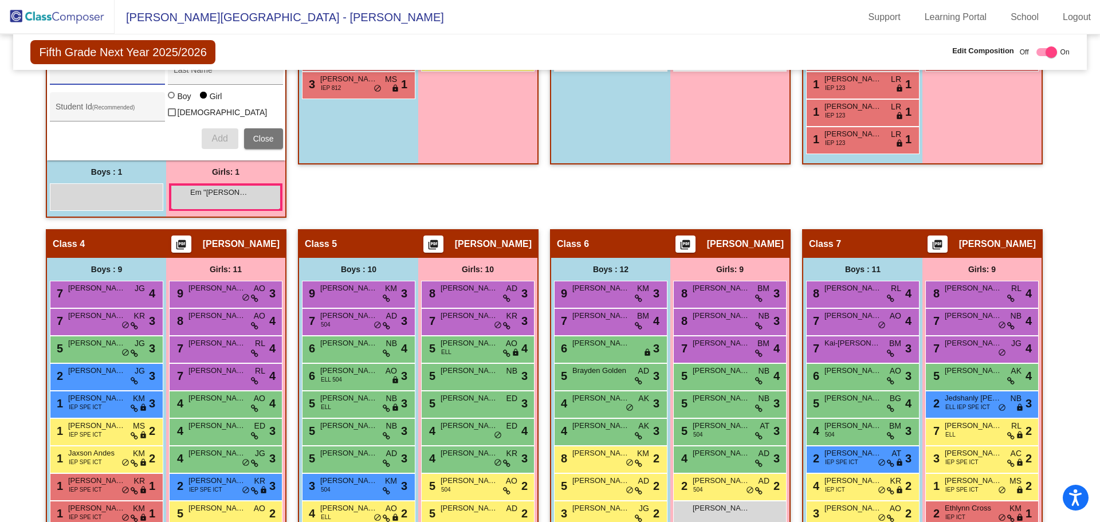
scroll to position [583, 0]
